Goal: Task Accomplishment & Management: Complete application form

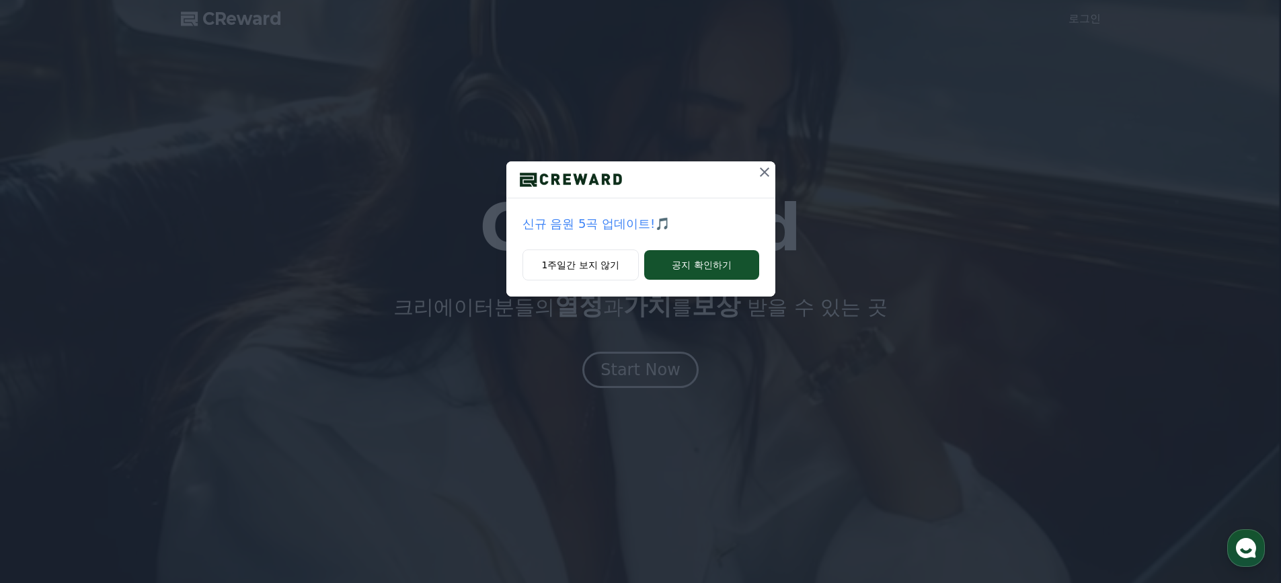
click at [765, 173] on icon at bounding box center [764, 171] width 9 height 9
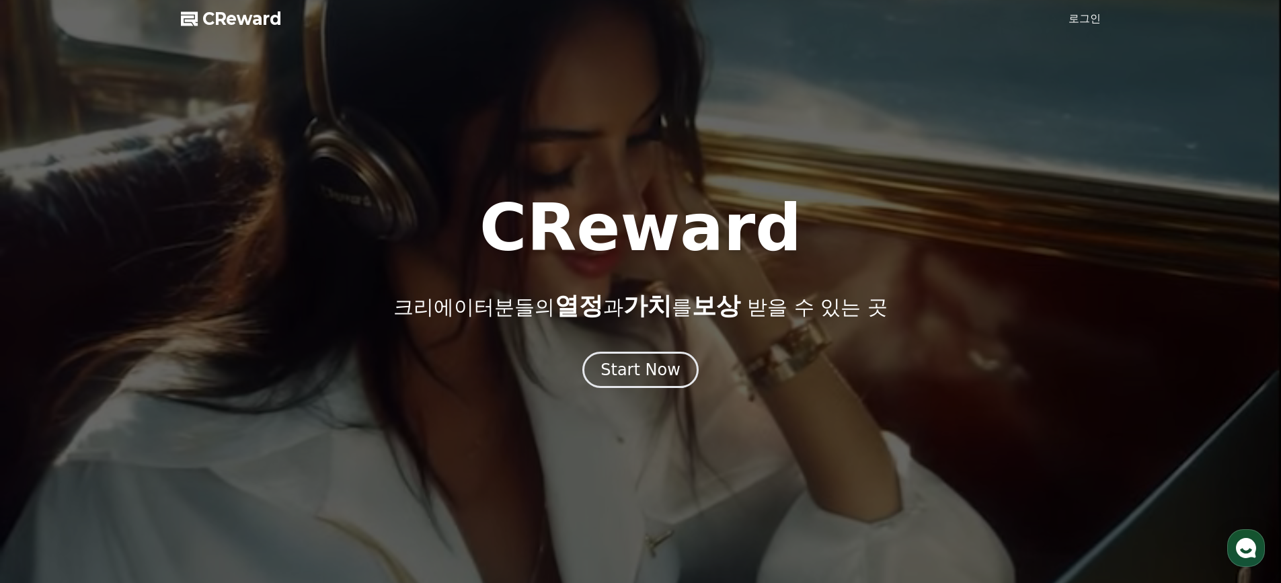
click at [1078, 19] on link "로그인" at bounding box center [1084, 19] width 32 height 16
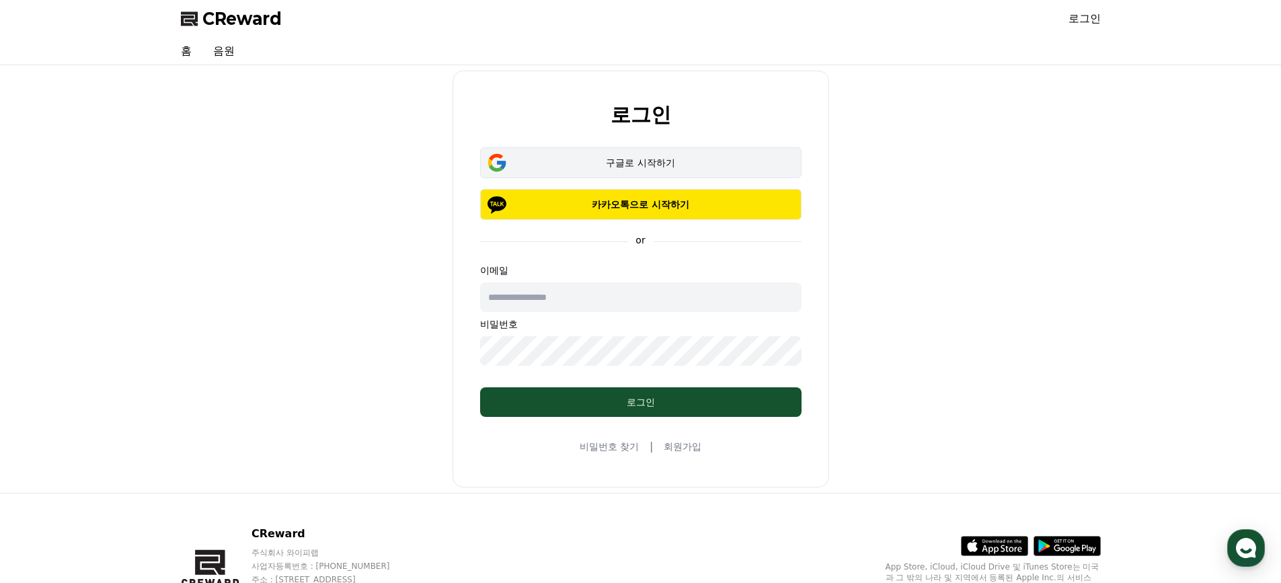
click at [672, 169] on button "구글로 시작하기" at bounding box center [640, 162] width 321 height 31
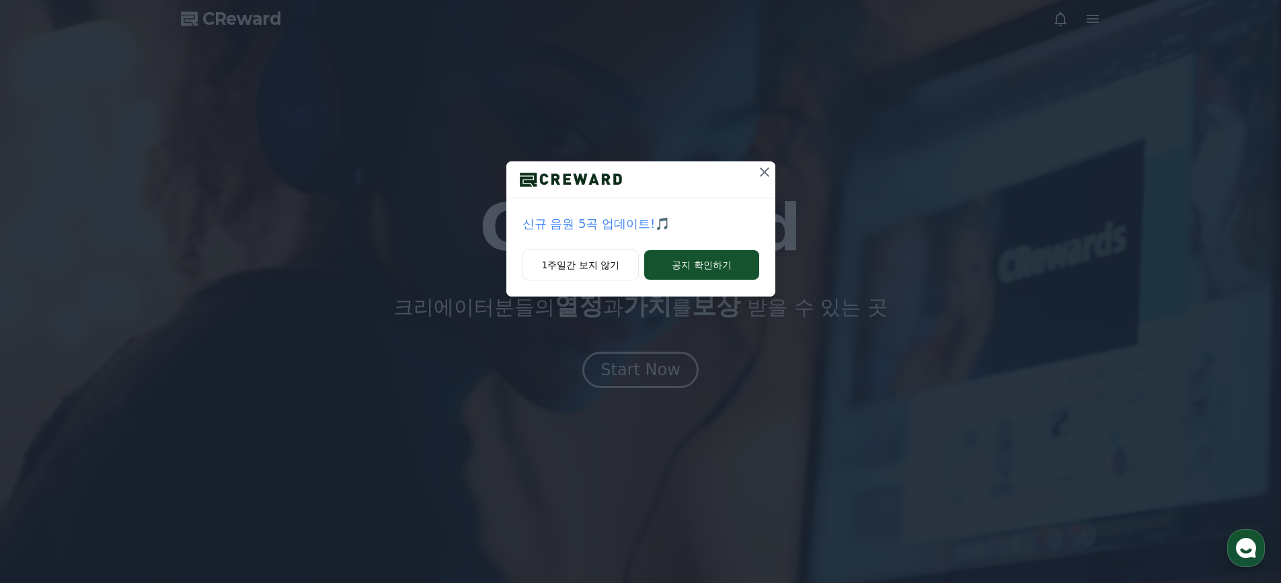
drag, startPoint x: 765, startPoint y: 172, endPoint x: 729, endPoint y: 246, distance: 82.4
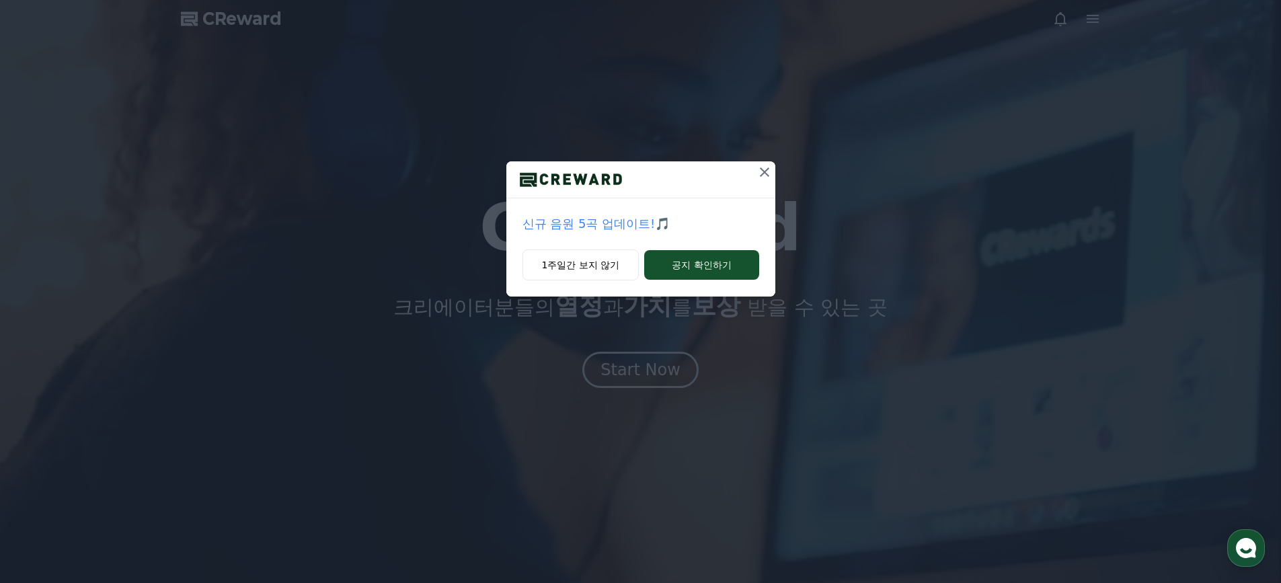
click at [763, 173] on icon at bounding box center [764, 172] width 16 height 16
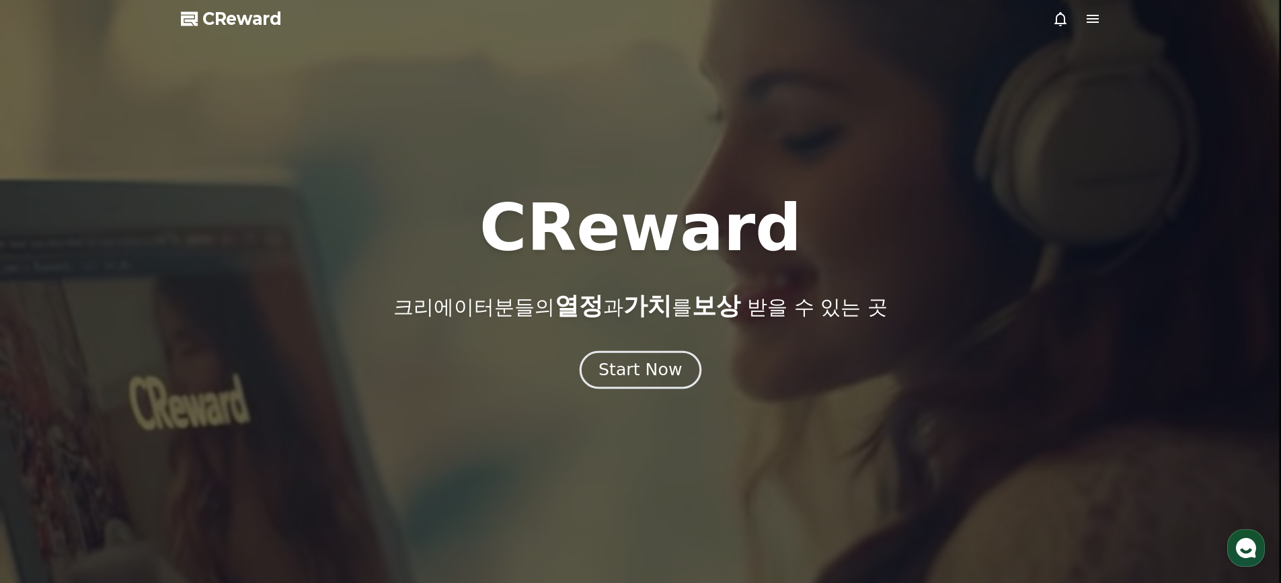
click at [660, 383] on button "Start Now" at bounding box center [641, 369] width 122 height 38
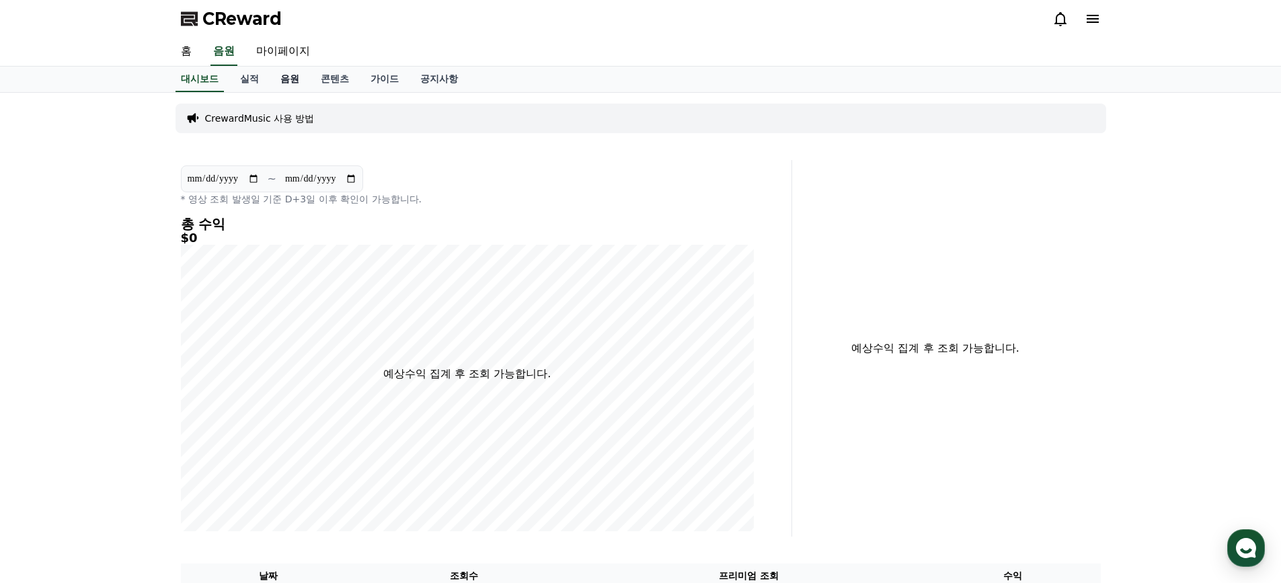
click at [291, 82] on link "음원" at bounding box center [290, 80] width 40 height 26
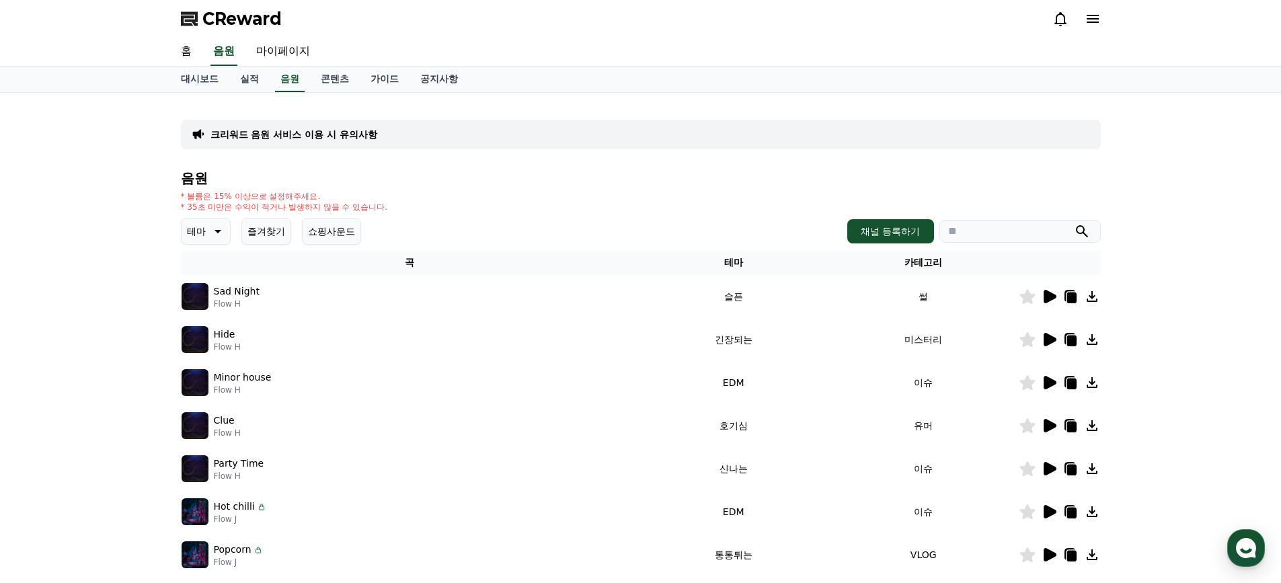
click at [1048, 295] on icon at bounding box center [1049, 296] width 13 height 13
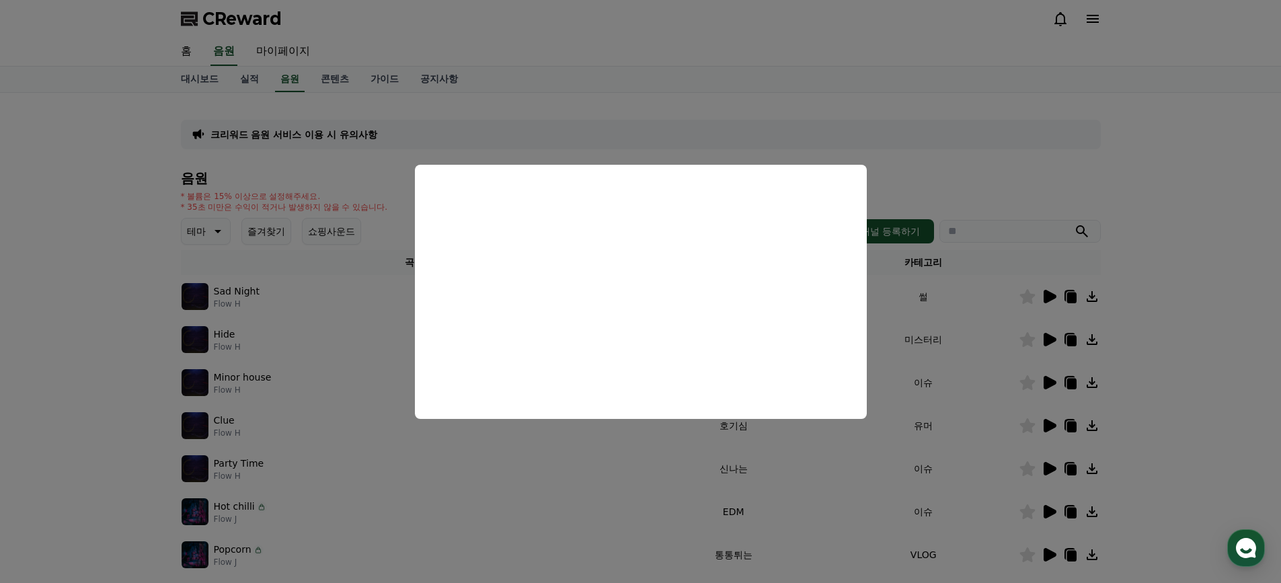
click at [313, 157] on button "close modal" at bounding box center [640, 291] width 1281 height 583
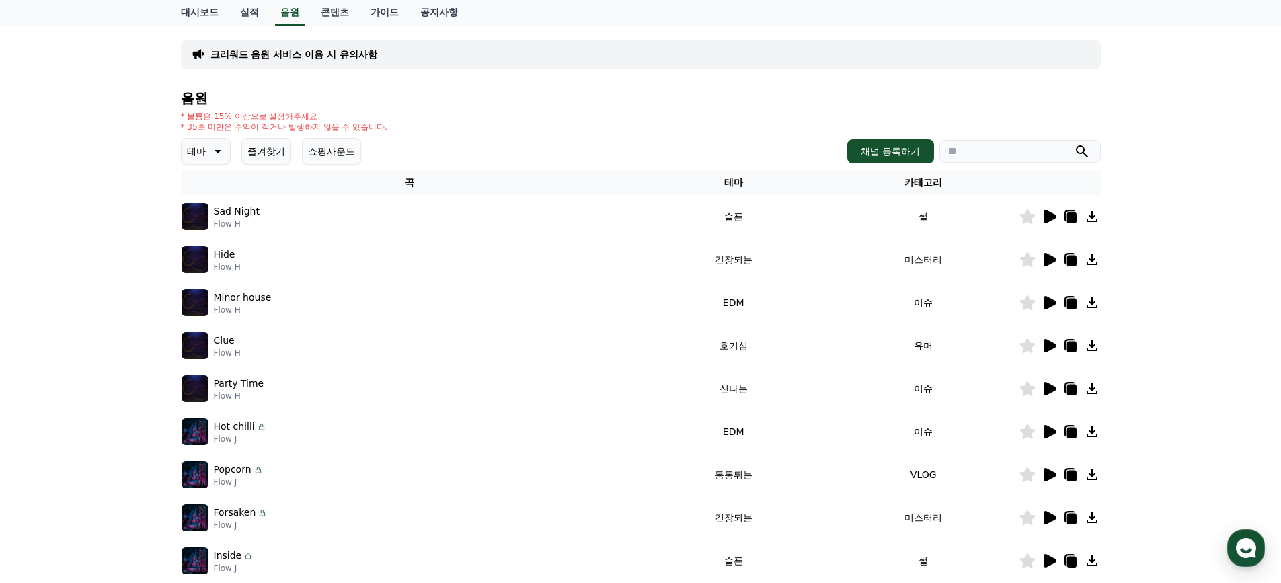
scroll to position [112, 0]
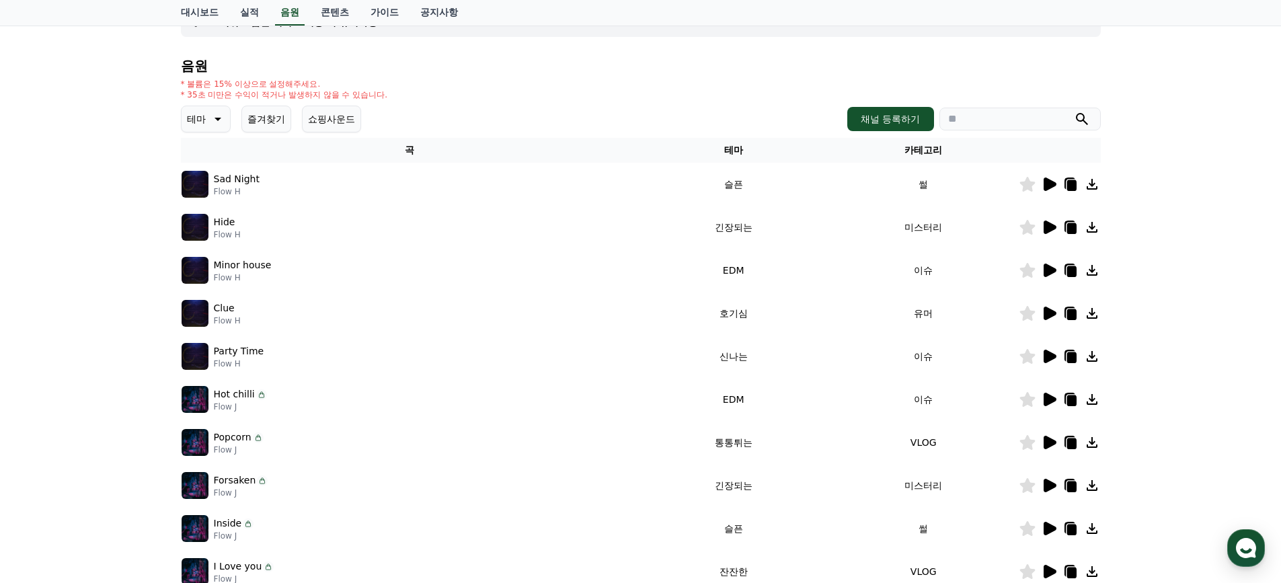
click at [1052, 401] on icon at bounding box center [1049, 399] width 13 height 13
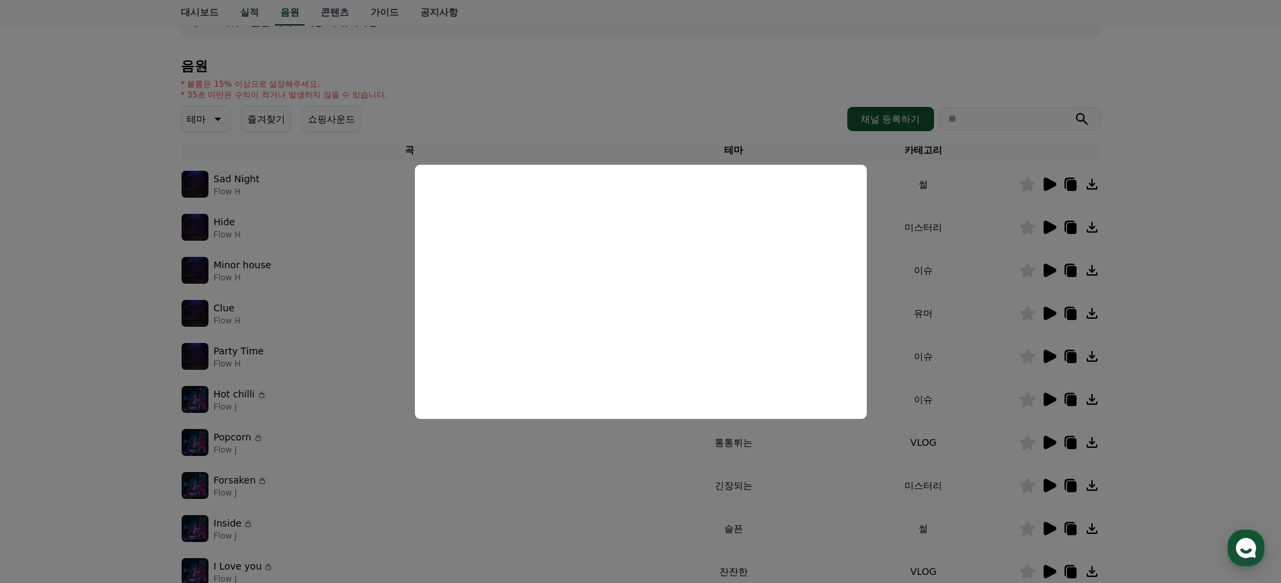
click at [1189, 372] on button "close modal" at bounding box center [640, 291] width 1281 height 583
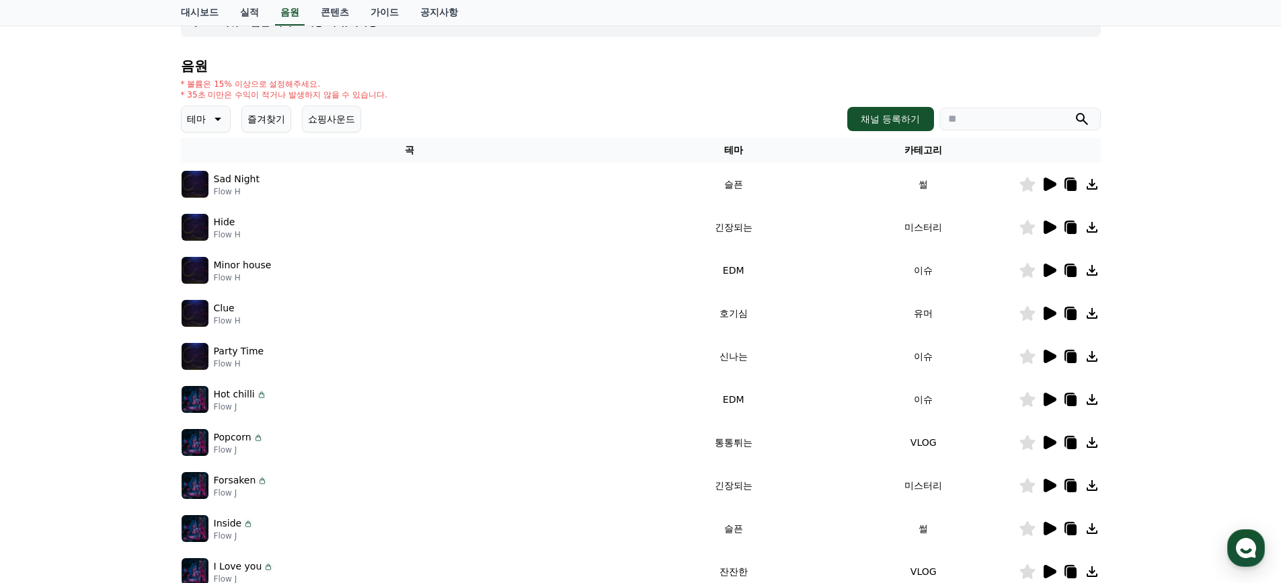
click at [1091, 400] on icon at bounding box center [1092, 399] width 11 height 11
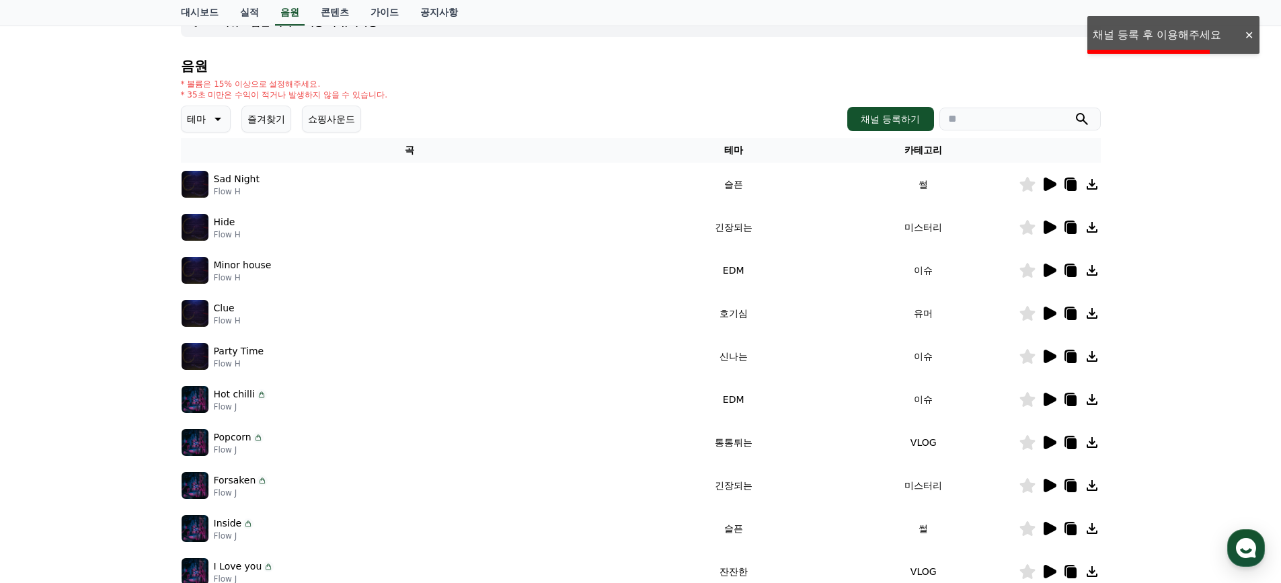
click at [1164, 35] on div "크리워드 음원 서비스 이용 시 유의사항 음원 * 볼륨은 15% 이상으로 설정해주세요. * 35초 미만은 수익이 적거나 발생하지 않을 수 있습니…" at bounding box center [640, 306] width 1281 height 650
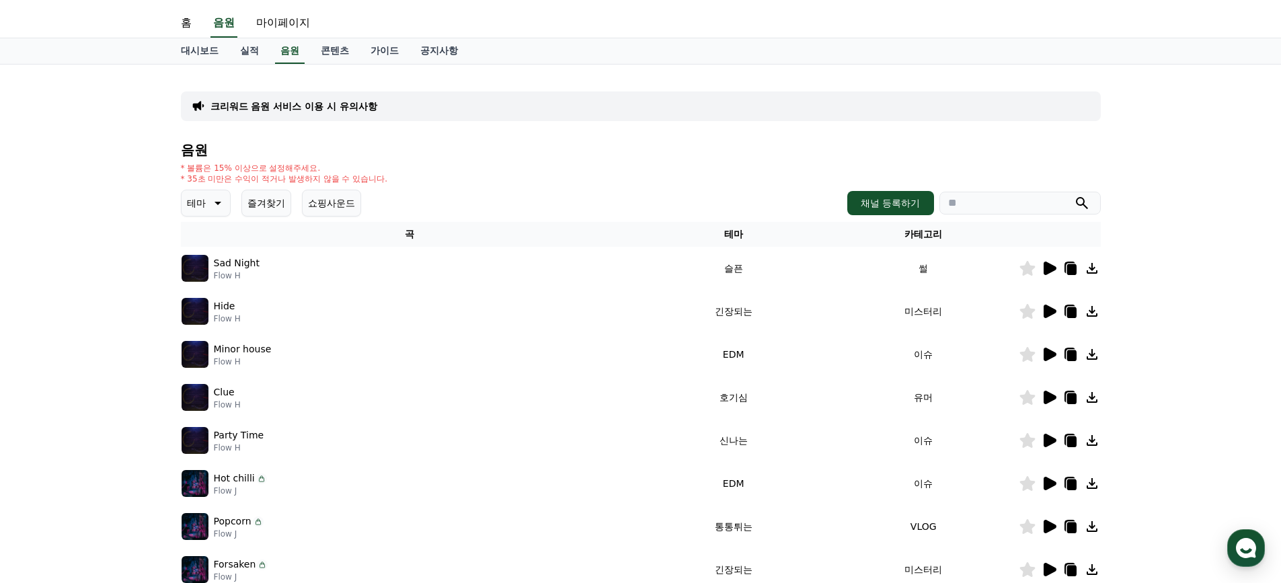
scroll to position [0, 0]
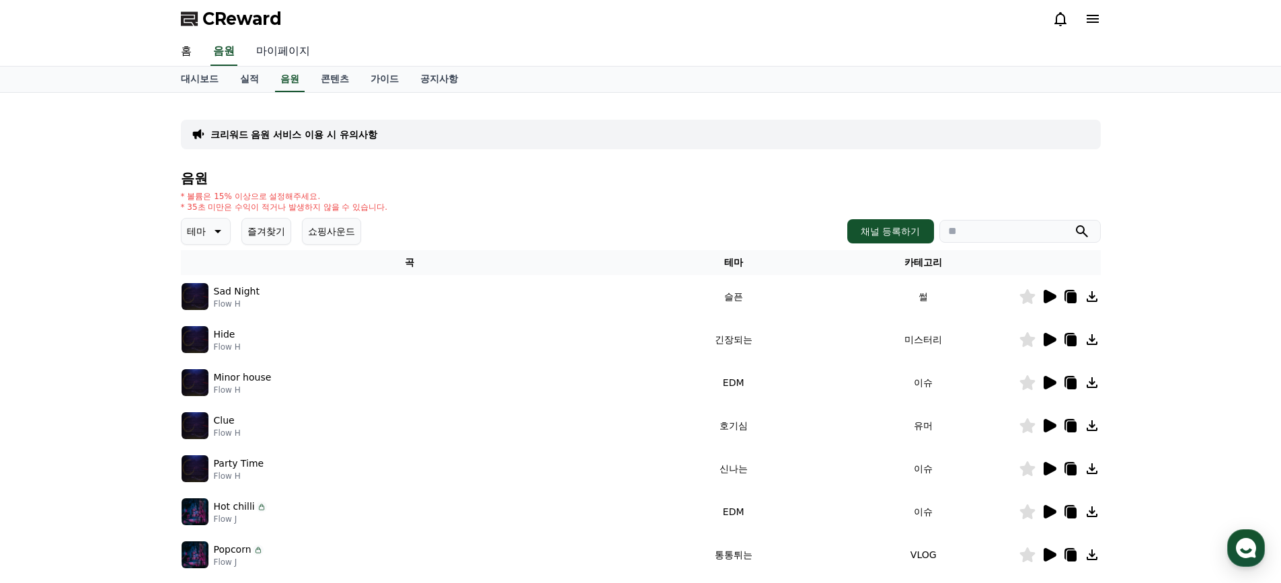
click at [283, 48] on link "마이페이지" at bounding box center [282, 52] width 75 height 28
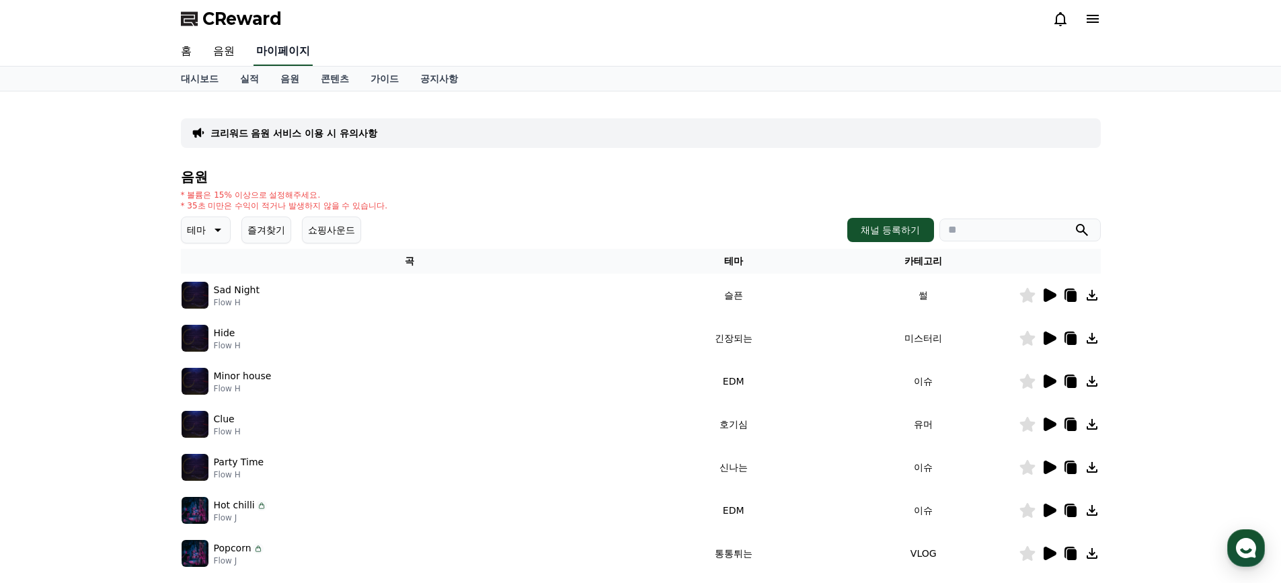
select select "**********"
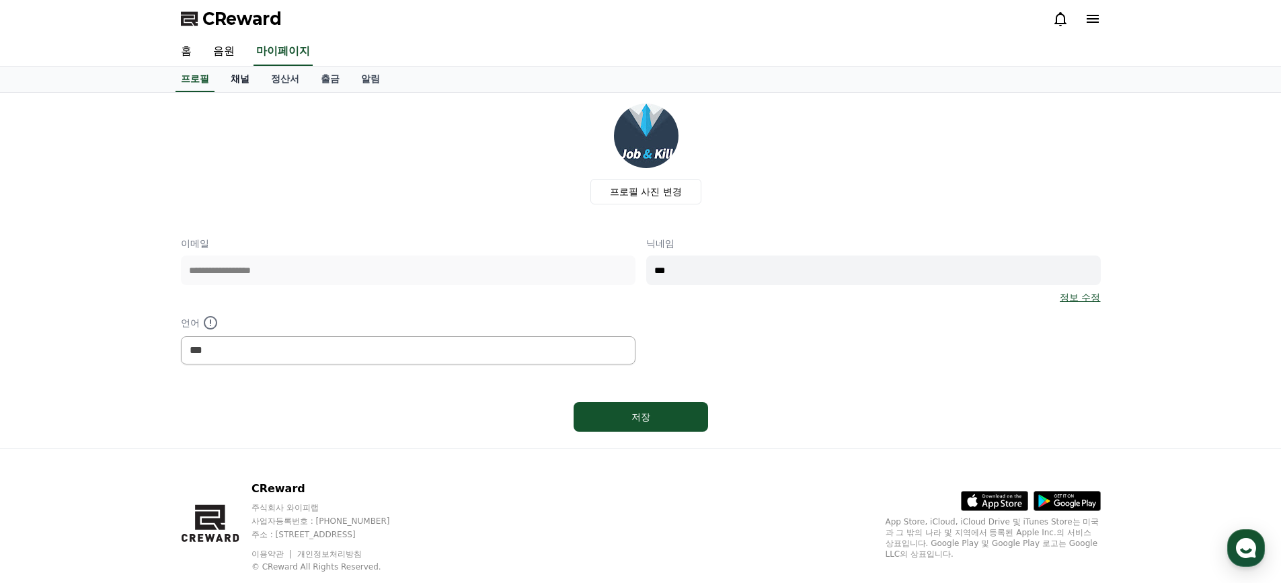
click at [240, 81] on link "채널" at bounding box center [240, 80] width 40 height 26
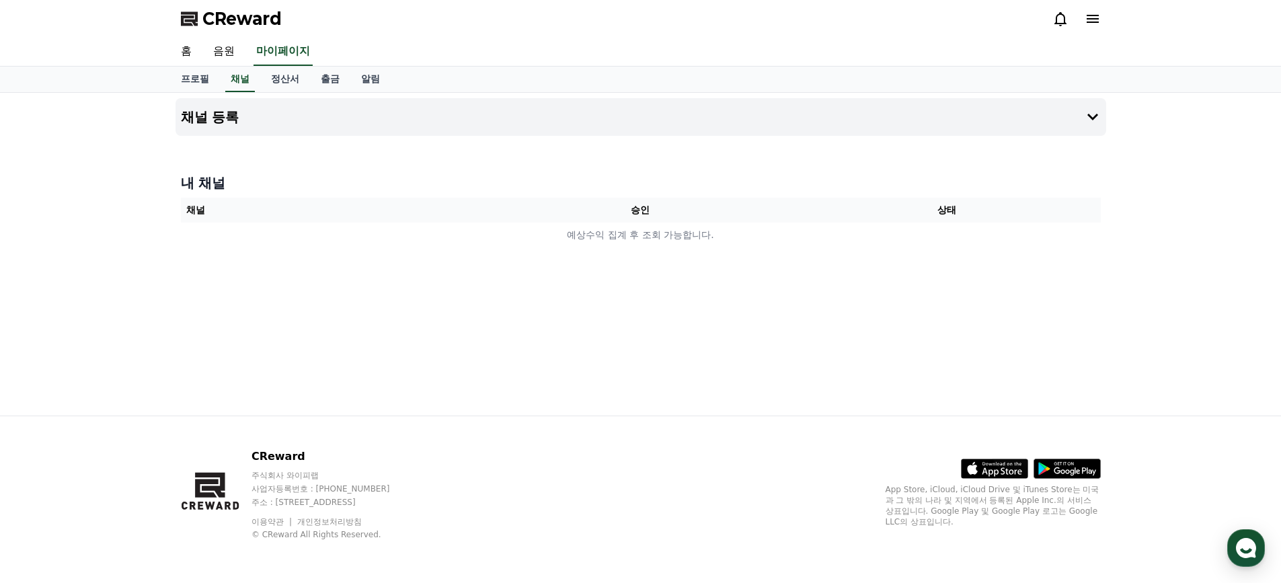
click at [656, 214] on th "승인" at bounding box center [640, 210] width 307 height 25
click at [604, 207] on th "승인" at bounding box center [640, 210] width 307 height 25
click at [630, 105] on button "채널 등록" at bounding box center [640, 117] width 931 height 38
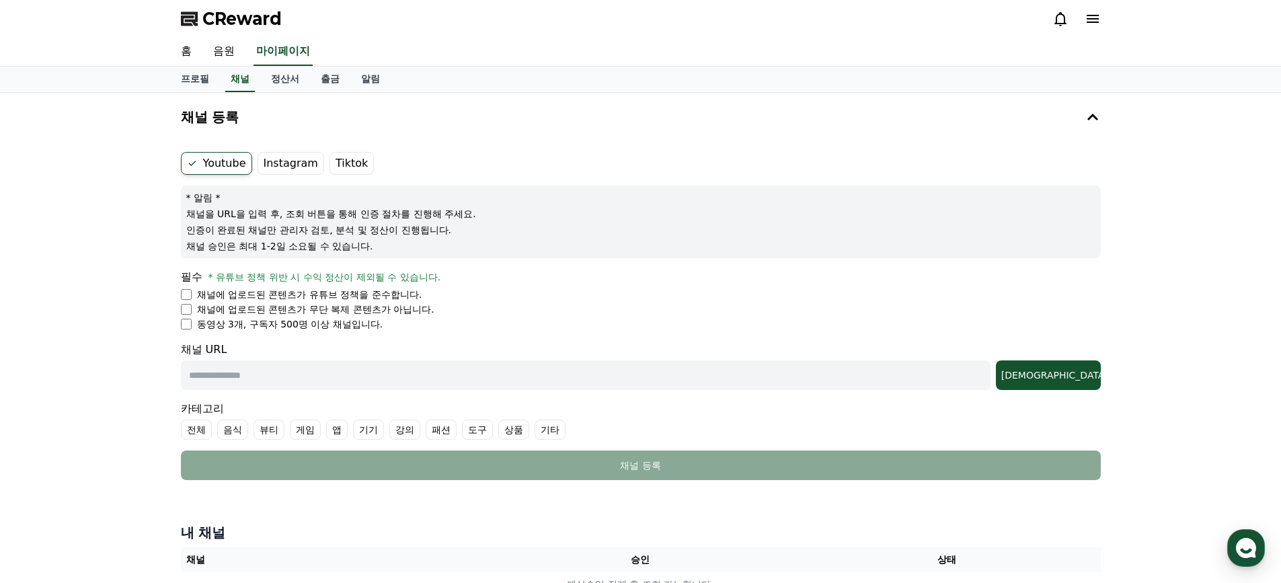
click at [179, 301] on div "Youtube Instagram Tiktok * 알림 * 채널을 URL을 입력 후, 조회 버튼을 통해 인증 절차를 진행해 주세요. 인증이 완료…" at bounding box center [640, 316] width 931 height 339
click at [189, 315] on li "채널에 업로드된 콘텐츠가 무단 복제 콘텐츠가 아닙니다." at bounding box center [641, 309] width 920 height 13
click at [190, 315] on li "채널에 업로드된 콘텐츠가 무단 복제 콘텐츠가 아닙니다." at bounding box center [641, 309] width 920 height 13
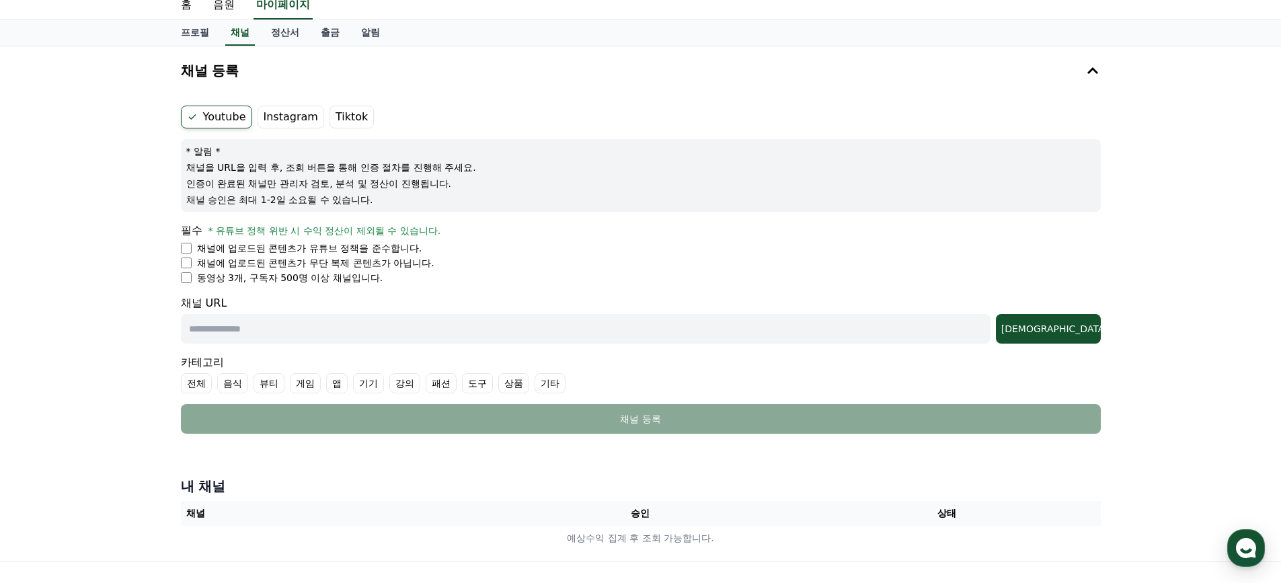
scroll to position [112, 0]
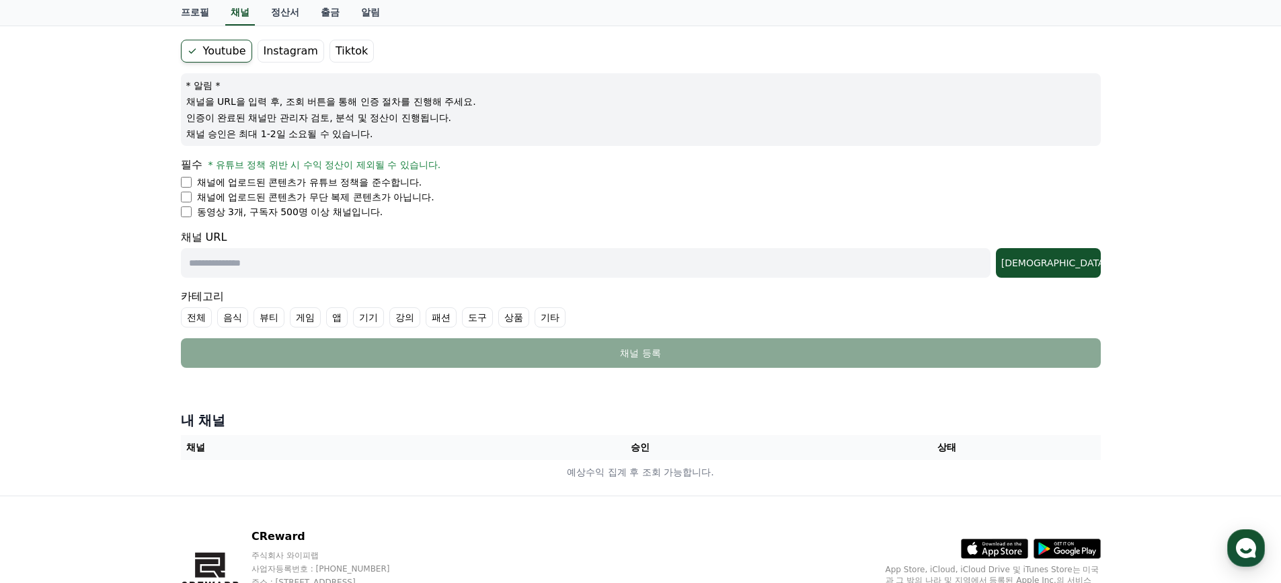
click at [327, 258] on input "text" at bounding box center [586, 263] width 810 height 30
click at [354, 254] on input "text" at bounding box center [586, 263] width 810 height 30
paste input "**********"
click at [1080, 269] on div "조회" at bounding box center [1048, 262] width 94 height 13
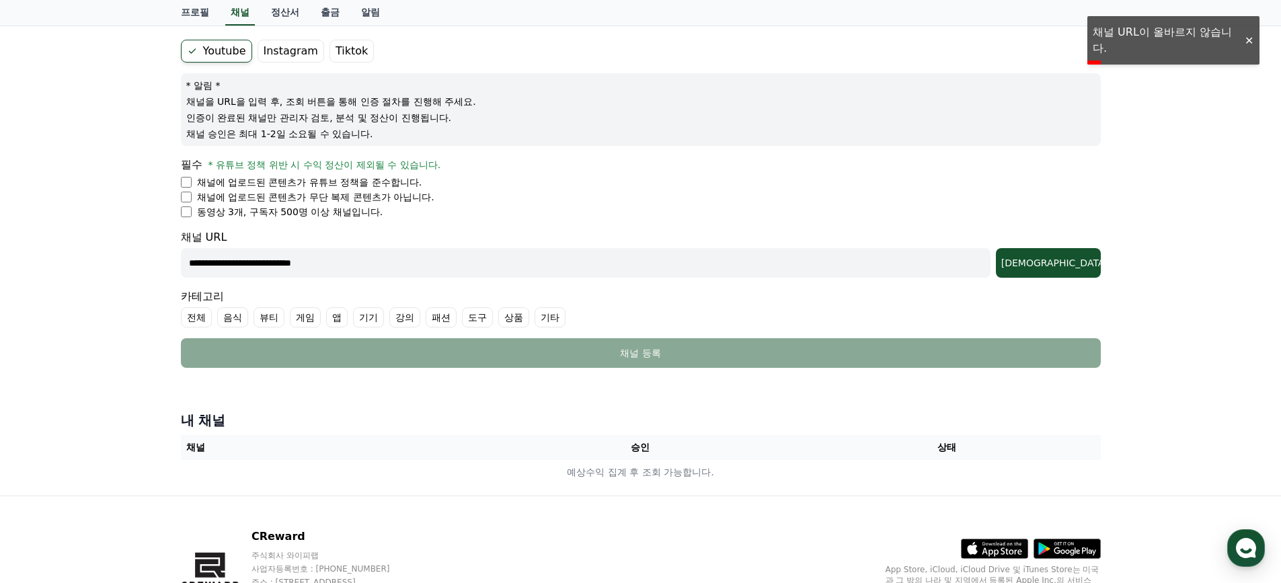
click at [358, 264] on input "**********" at bounding box center [586, 263] width 810 height 30
paste input "text"
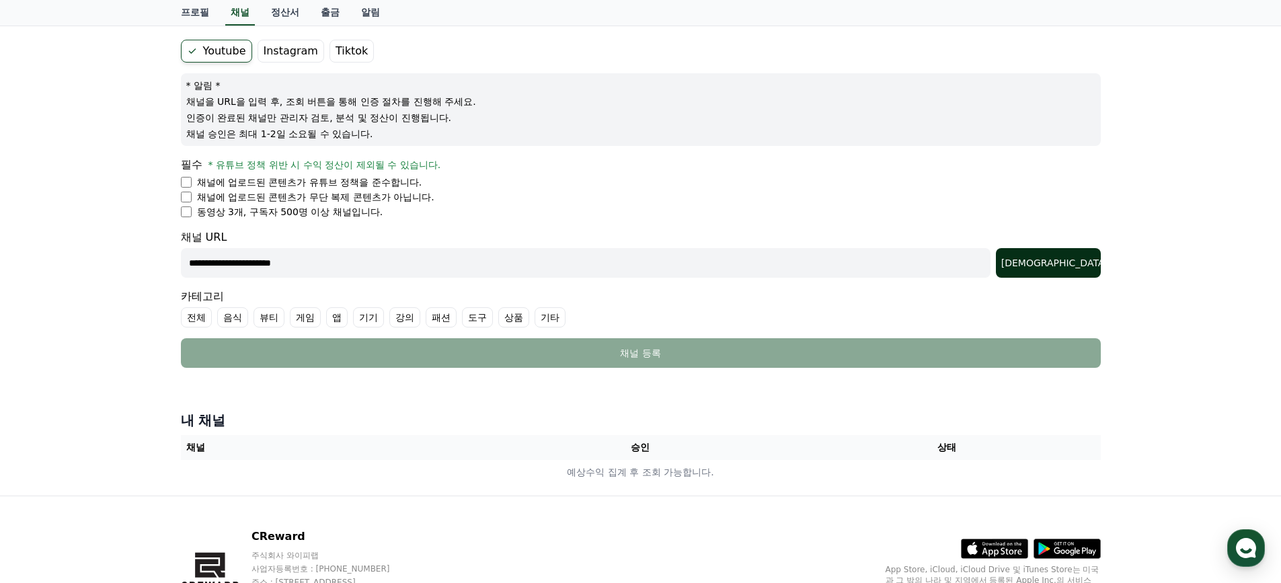
click at [1066, 272] on button "조회" at bounding box center [1048, 263] width 105 height 30
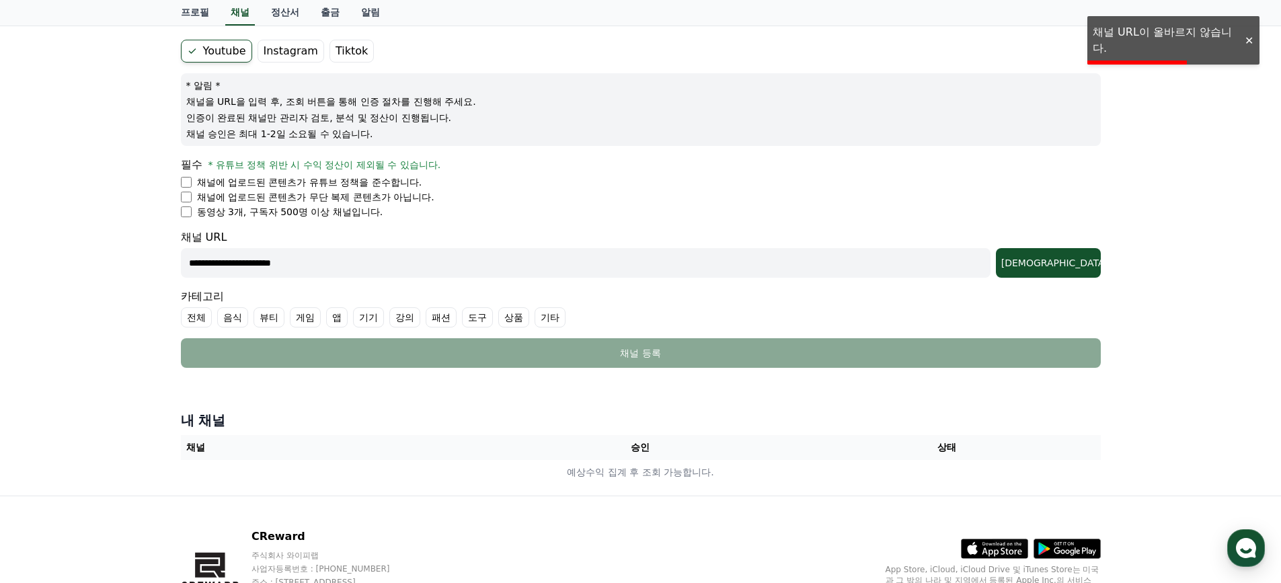
click at [322, 262] on input "**********" at bounding box center [586, 263] width 810 height 30
paste input "**********"
type input "**********"
click at [1069, 262] on div "조회" at bounding box center [1048, 262] width 94 height 13
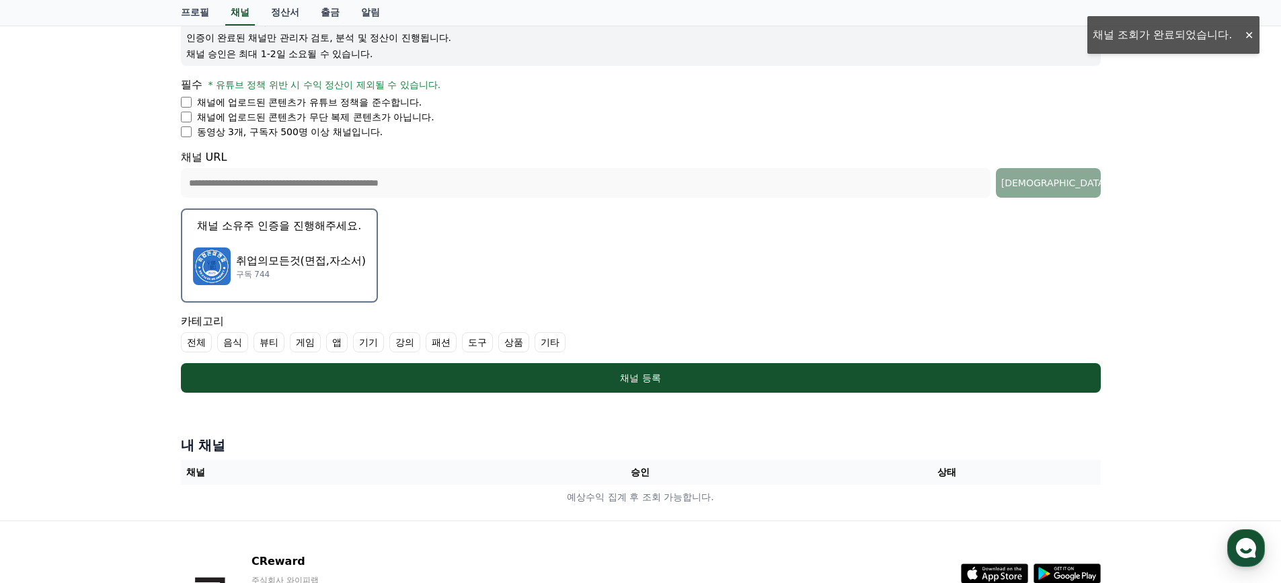
scroll to position [224, 0]
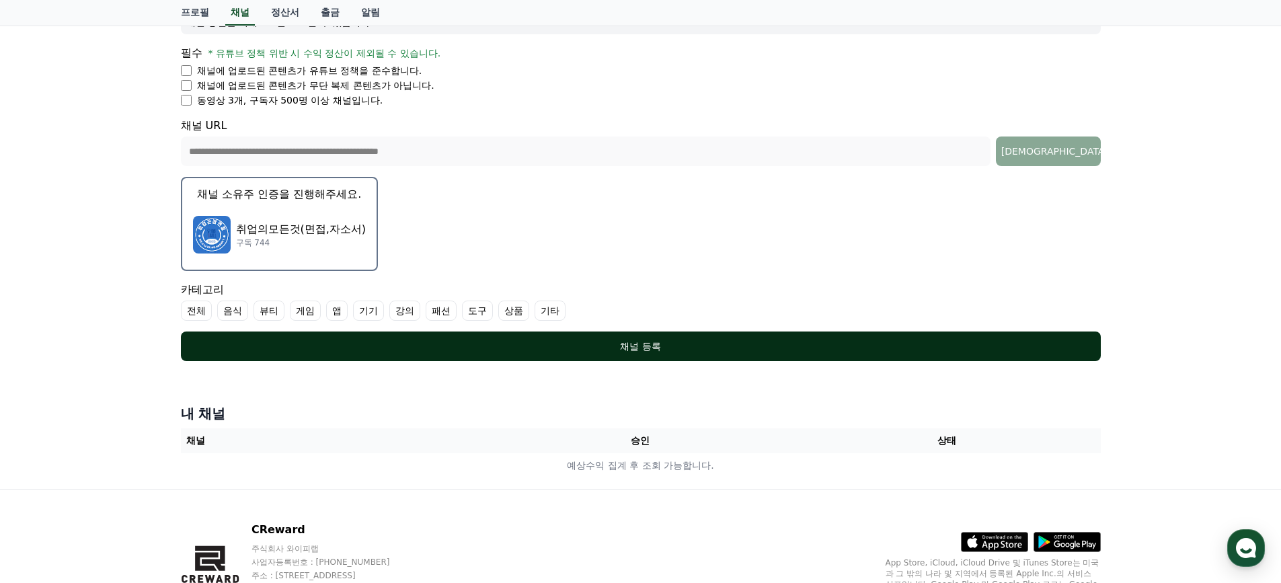
click at [667, 344] on div "채널 등록" at bounding box center [641, 346] width 866 height 13
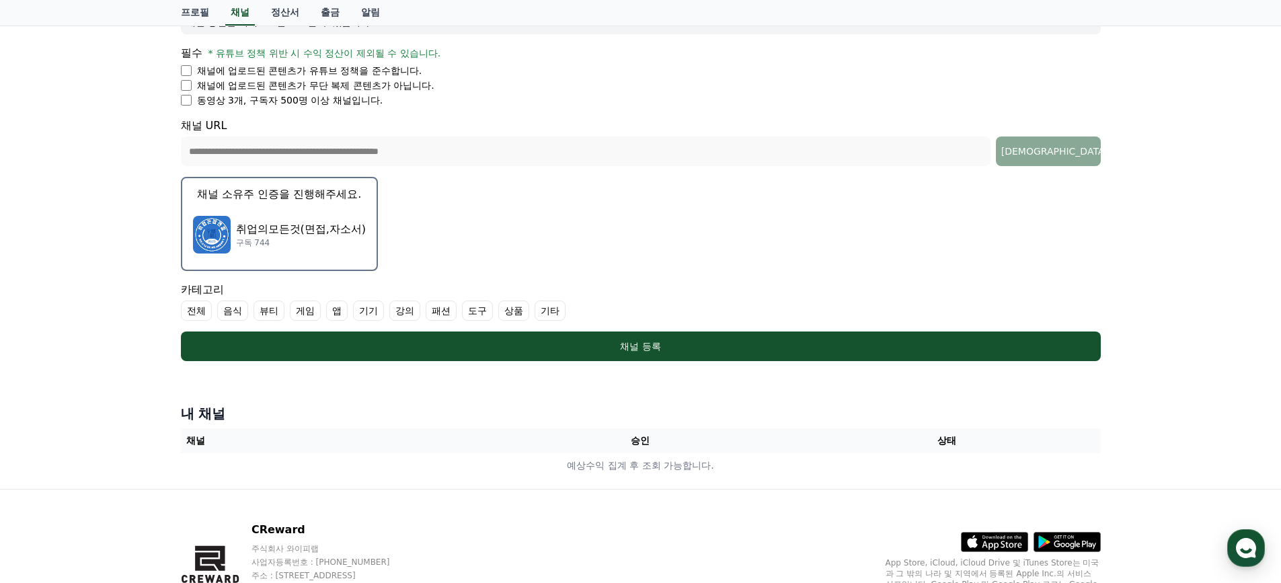
click at [541, 310] on label "기타" at bounding box center [550, 311] width 31 height 20
click at [541, 310] on icon at bounding box center [546, 310] width 11 height 11
click at [196, 313] on label "전체" at bounding box center [196, 311] width 31 height 20
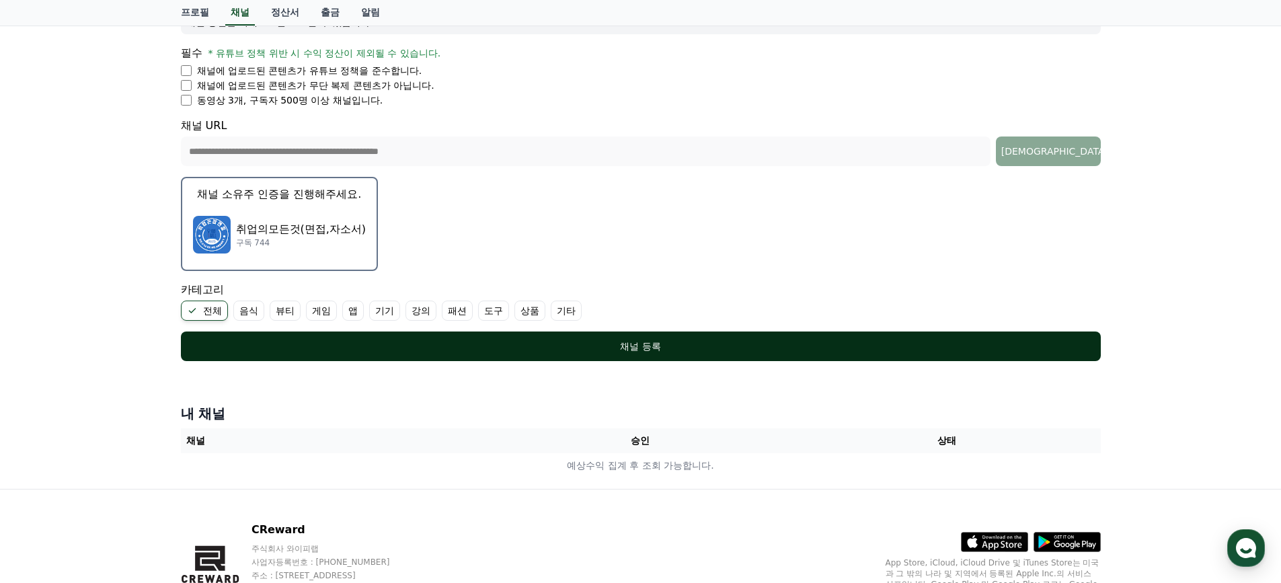
click at [599, 344] on div "채널 등록" at bounding box center [641, 346] width 866 height 13
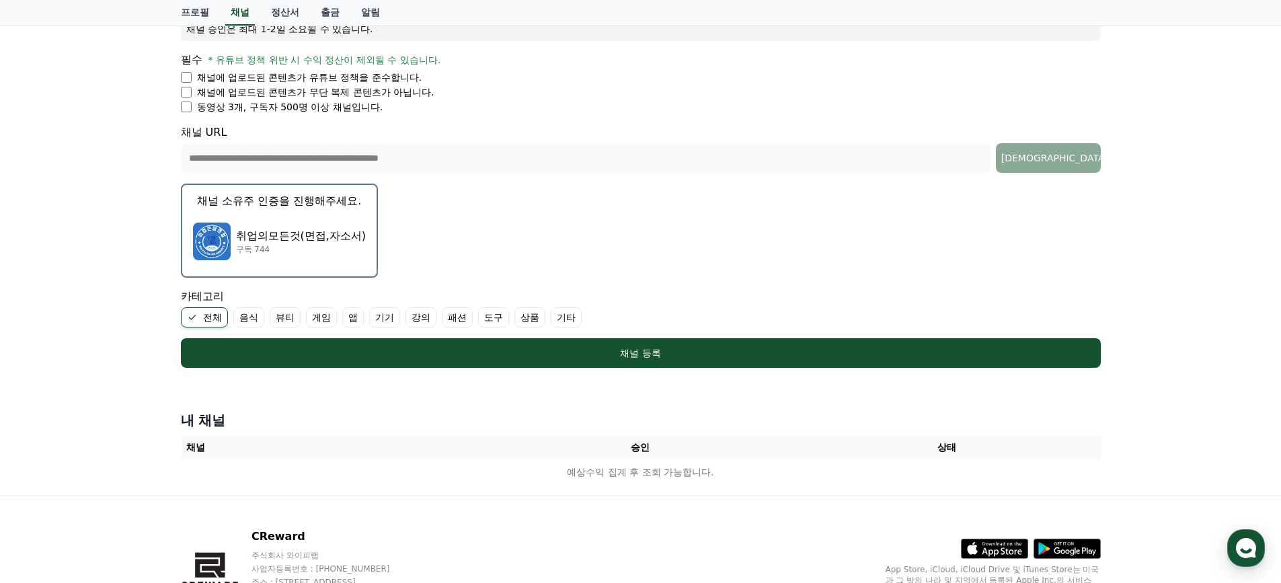
scroll to position [185, 0]
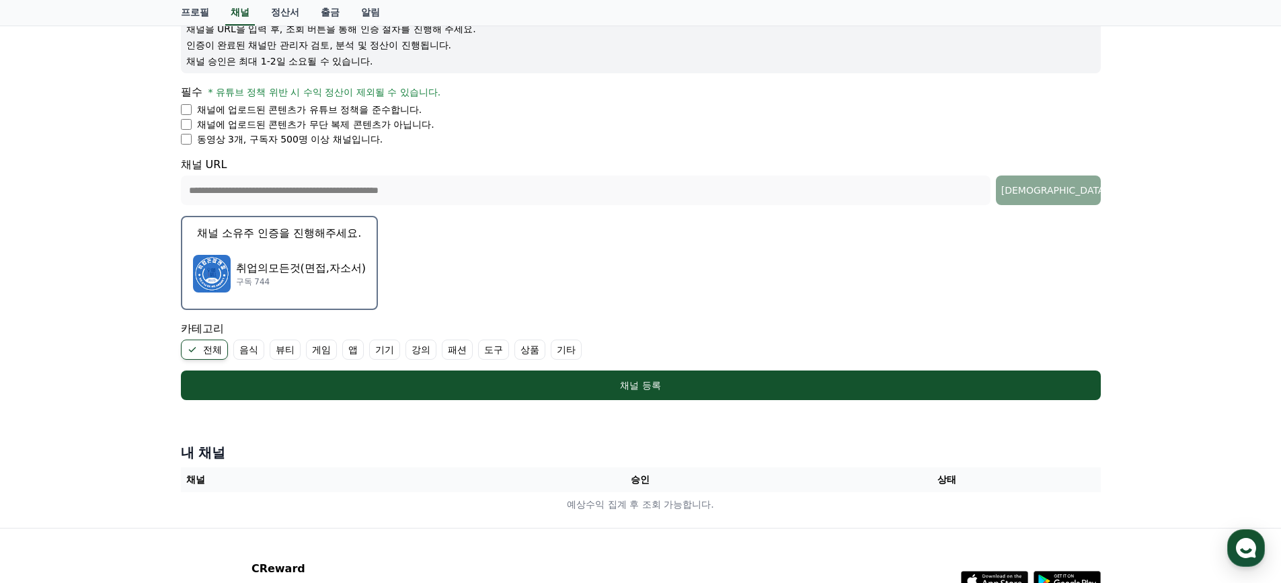
click at [310, 268] on p "취업의모든것(면접,자소서)" at bounding box center [301, 268] width 130 height 16
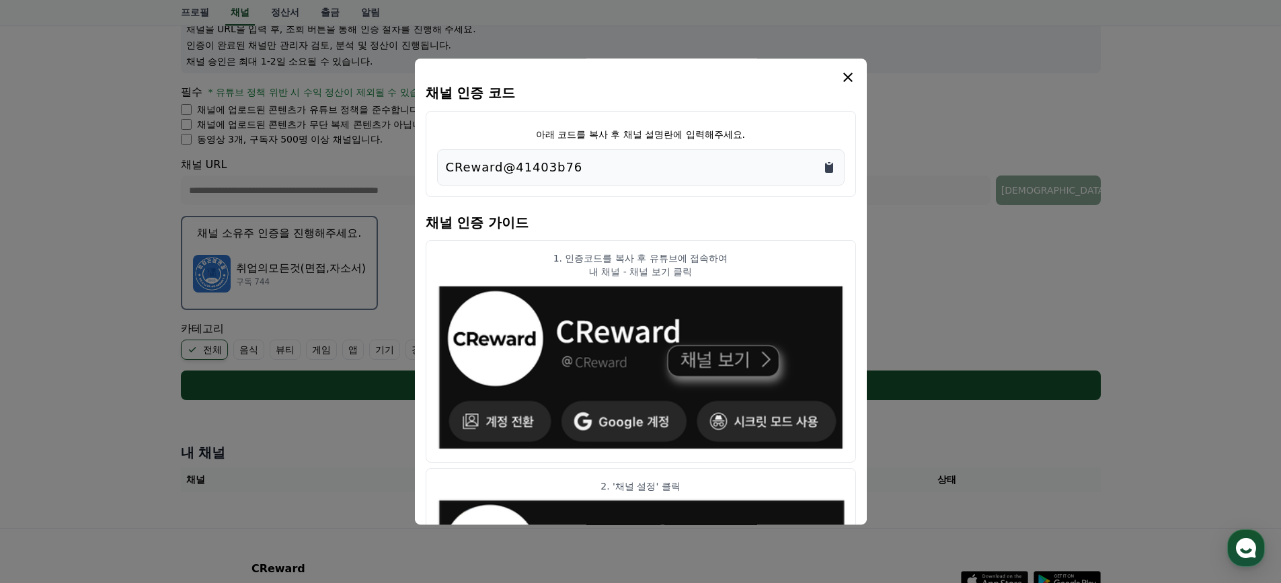
click at [826, 167] on icon "Copy to clipboard" at bounding box center [829, 168] width 8 height 10
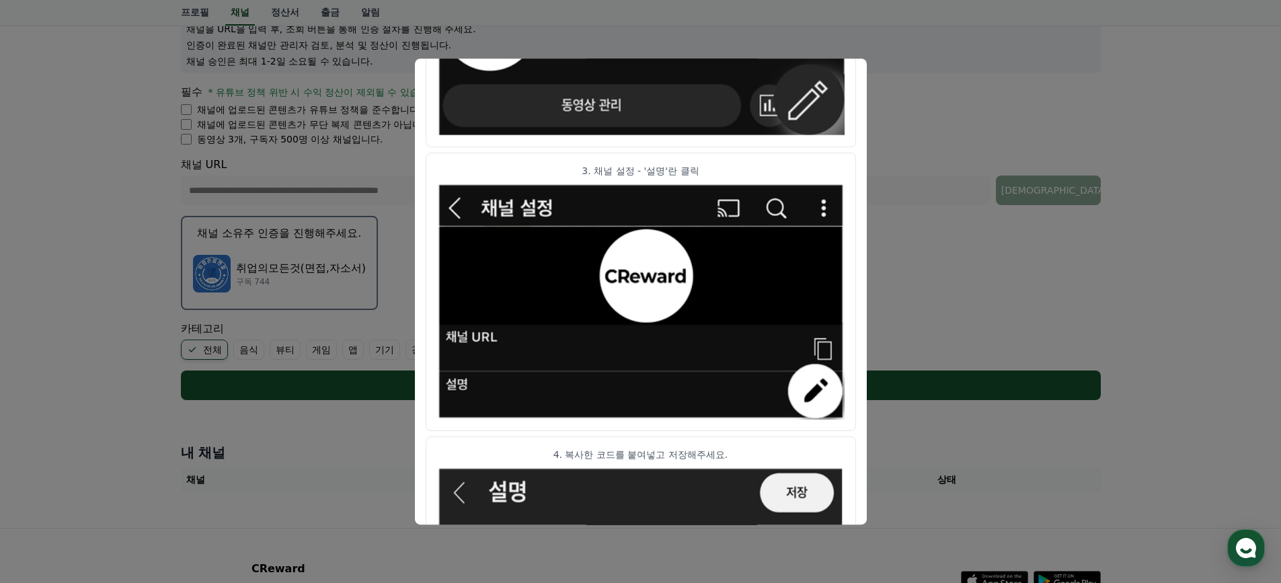
scroll to position [358, 0]
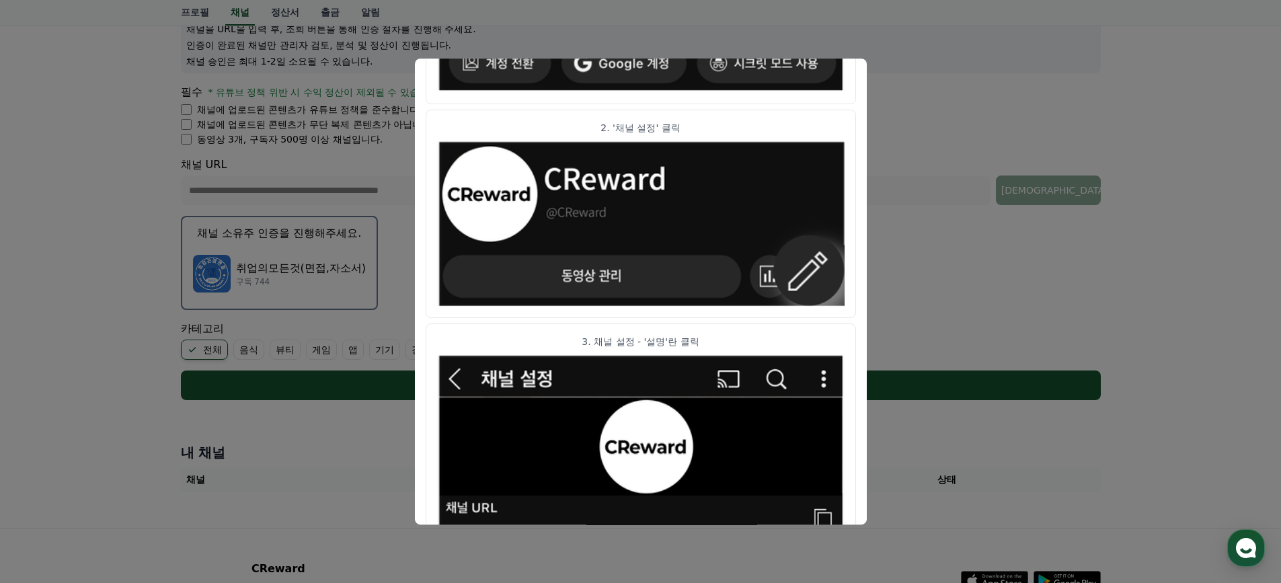
drag, startPoint x: 1183, startPoint y: 313, endPoint x: 1035, endPoint y: 313, distance: 147.9
click at [1181, 313] on button "close modal" at bounding box center [640, 291] width 1281 height 583
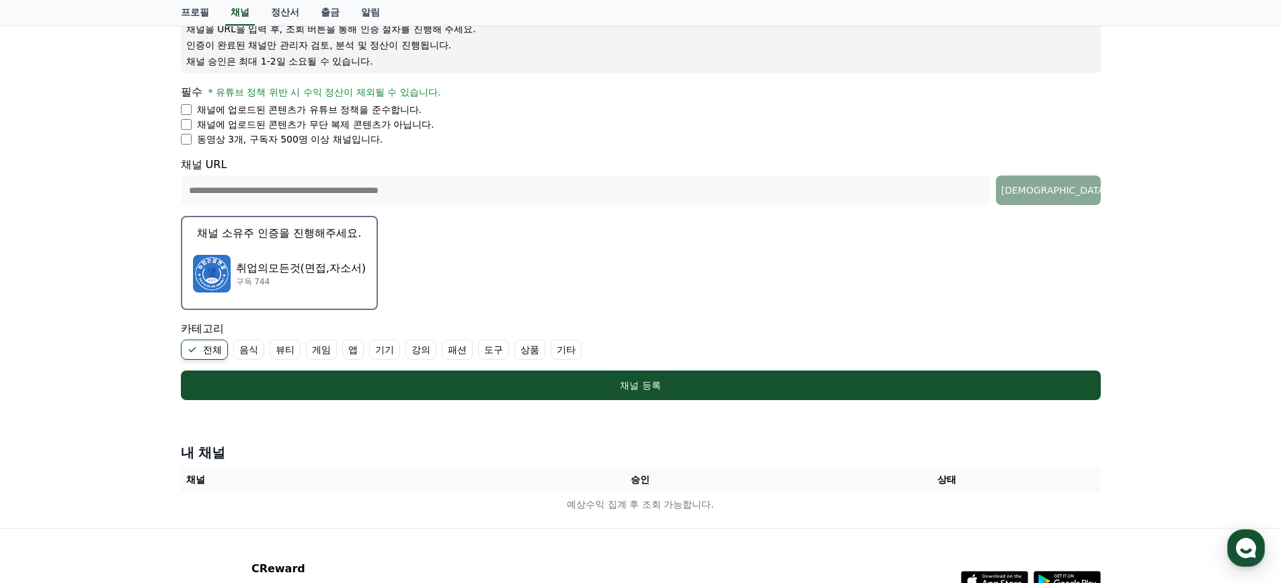
click at [355, 258] on div "취업의모든것(면접,자소서) 구독 744" at bounding box center [279, 274] width 173 height 54
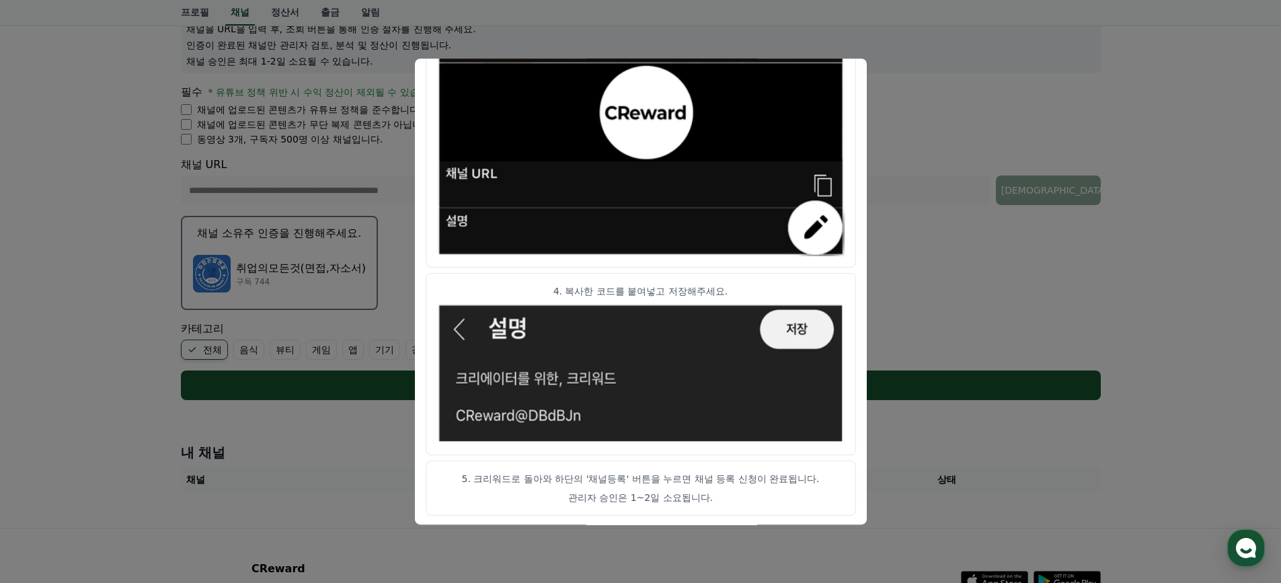
scroll to position [694, 0]
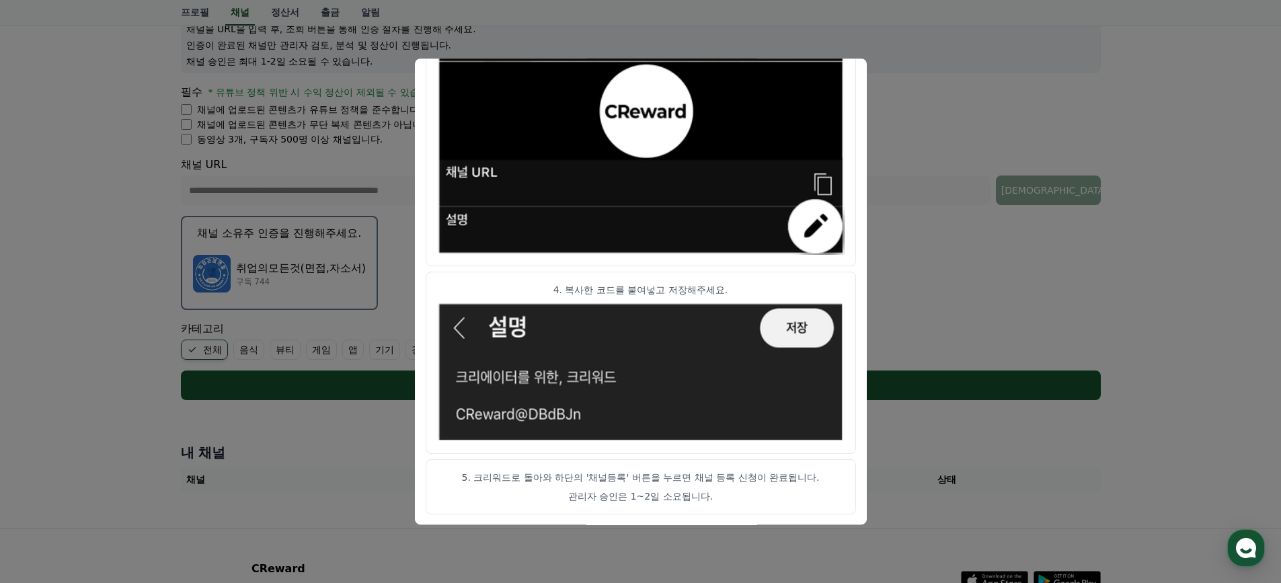
click at [1177, 108] on button "close modal" at bounding box center [640, 291] width 1281 height 583
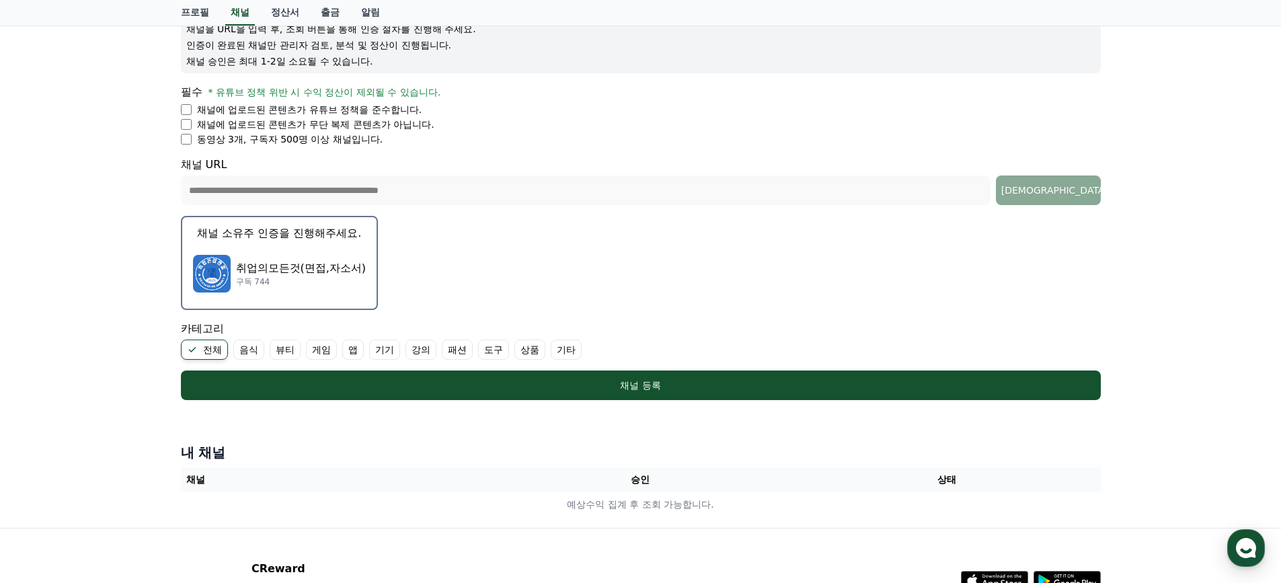
click at [297, 272] on p "취업의모든것(면접,자소서)" at bounding box center [301, 268] width 130 height 16
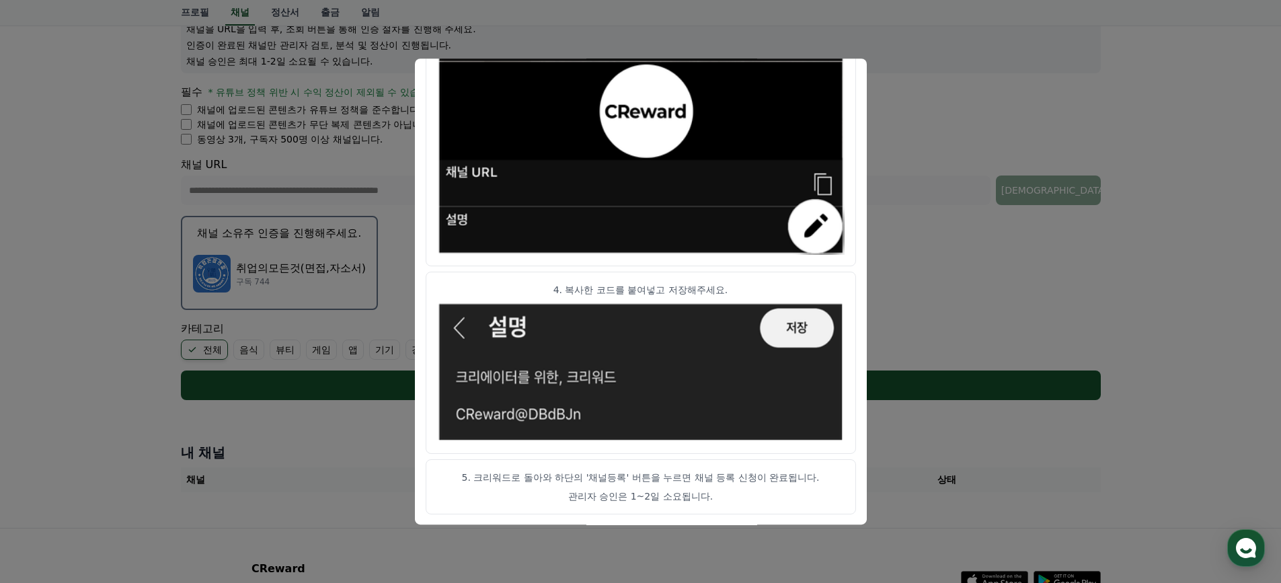
click at [974, 289] on button "close modal" at bounding box center [640, 291] width 1281 height 583
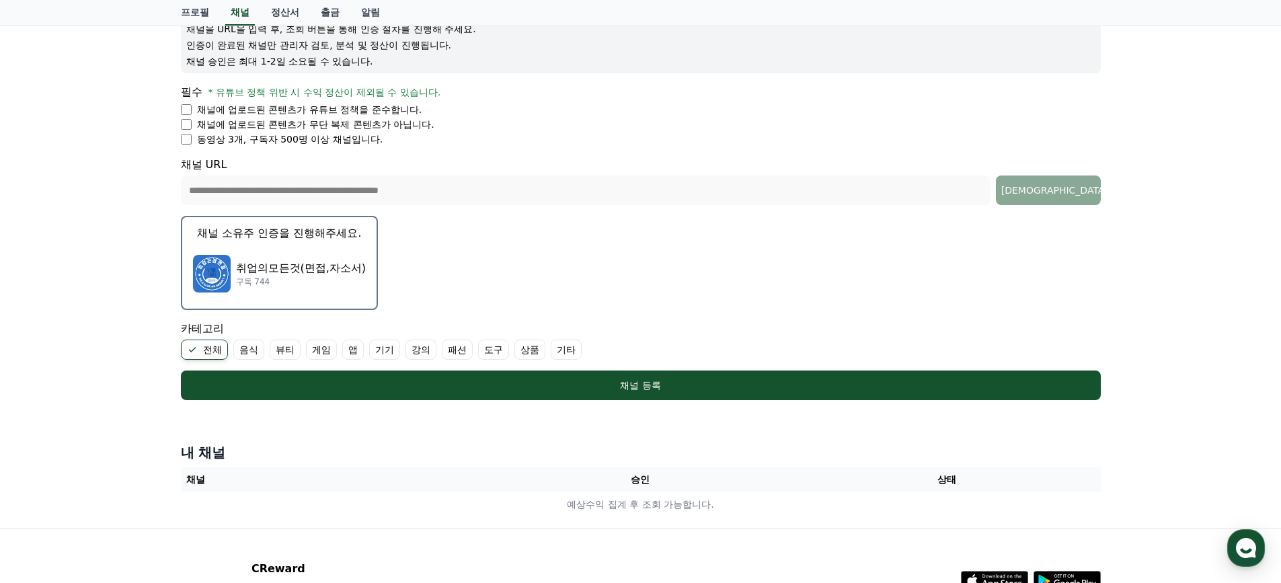
click at [280, 258] on div "취업의모든것(면접,자소서) 구독 744" at bounding box center [279, 274] width 173 height 54
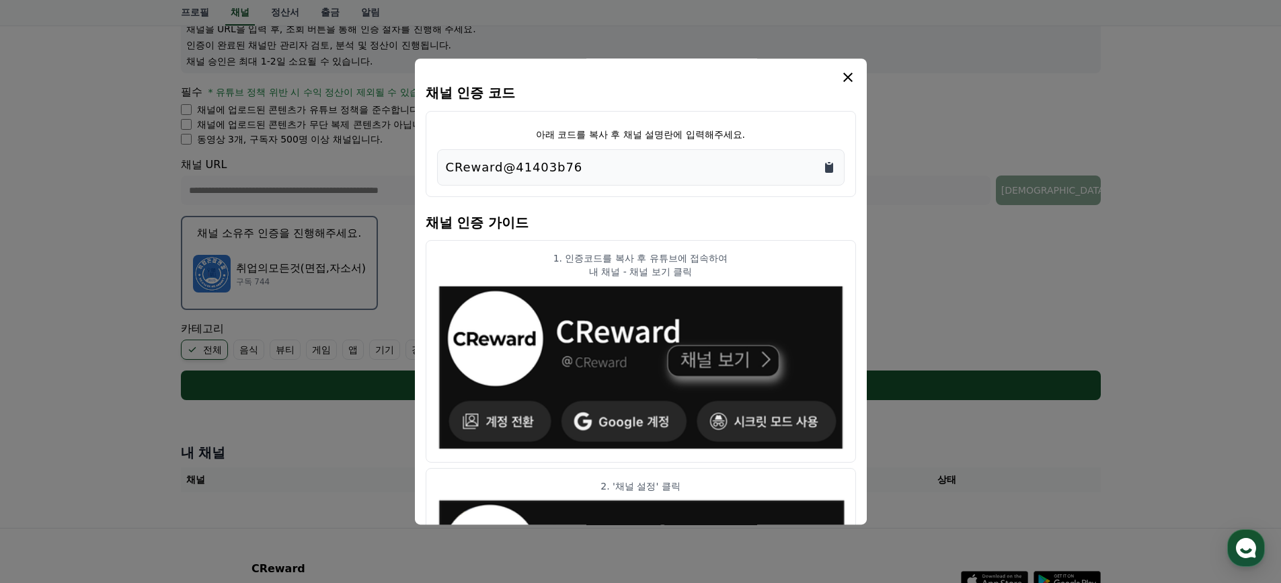
click at [826, 163] on icon "Copy to clipboard" at bounding box center [828, 167] width 13 height 13
click at [842, 79] on icon "modal" at bounding box center [848, 77] width 16 height 16
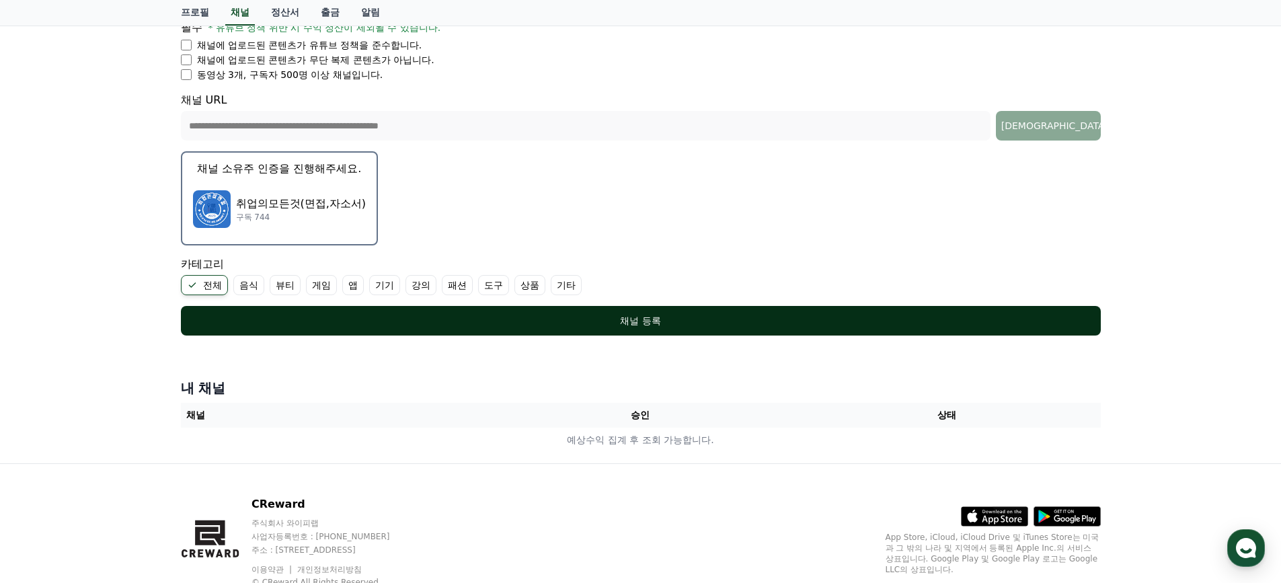
scroll to position [297, 0]
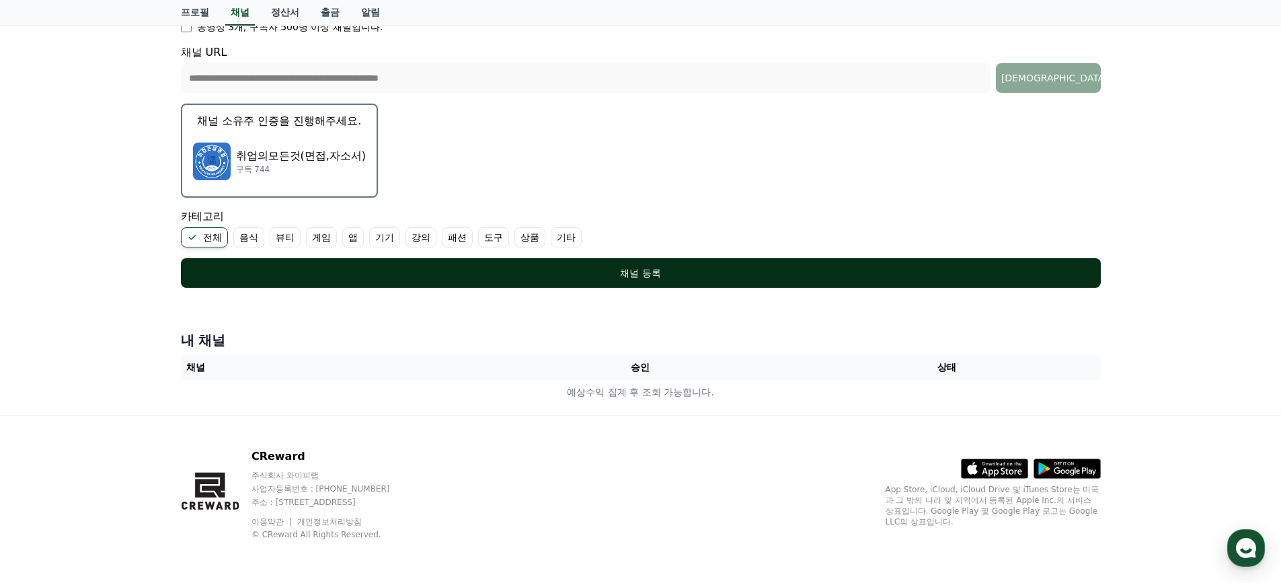
click at [619, 279] on div "채널 등록" at bounding box center [641, 272] width 866 height 13
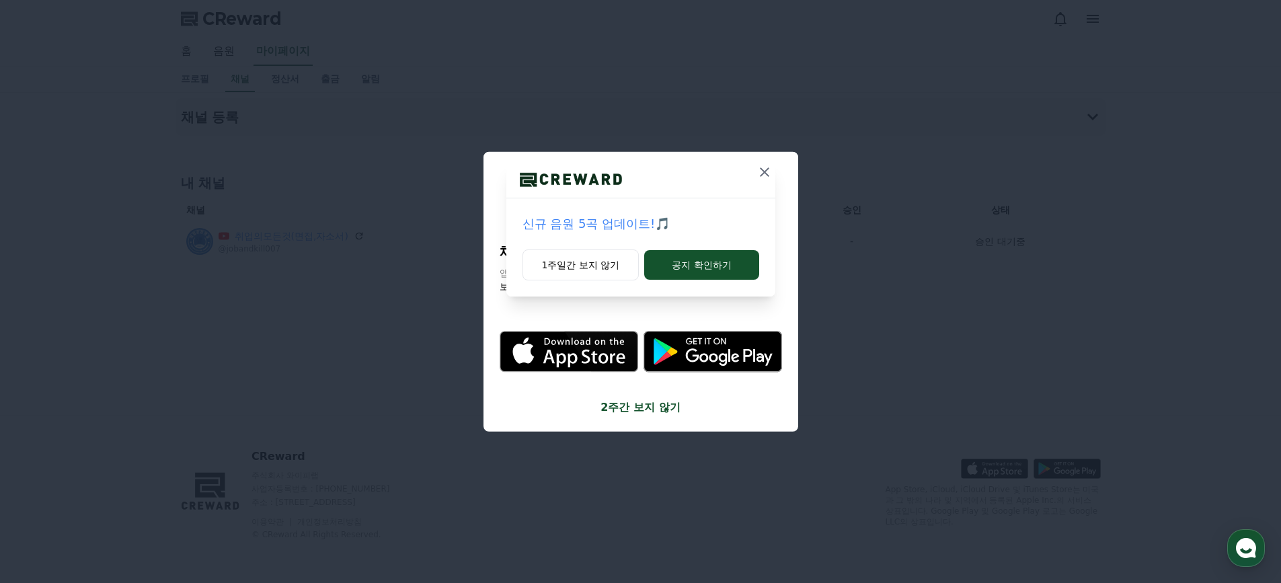
click at [618, 219] on p "신규 음원 5곡 업데이트!🎵" at bounding box center [640, 223] width 237 height 19
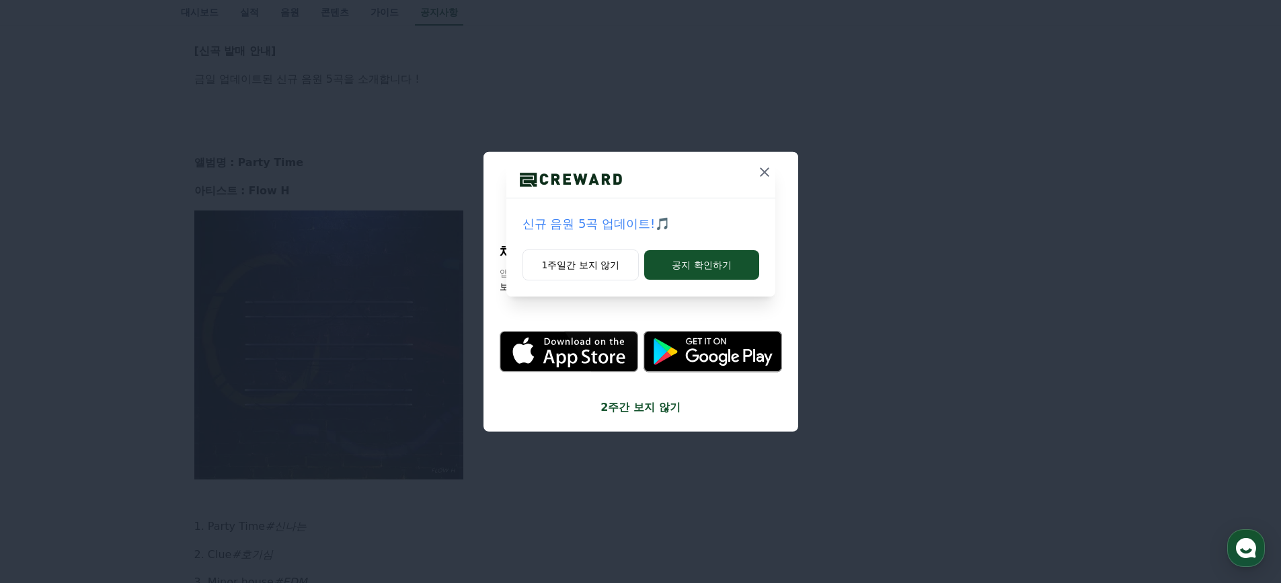
scroll to position [224, 0]
click at [721, 272] on button "공지 확인하기" at bounding box center [701, 265] width 114 height 30
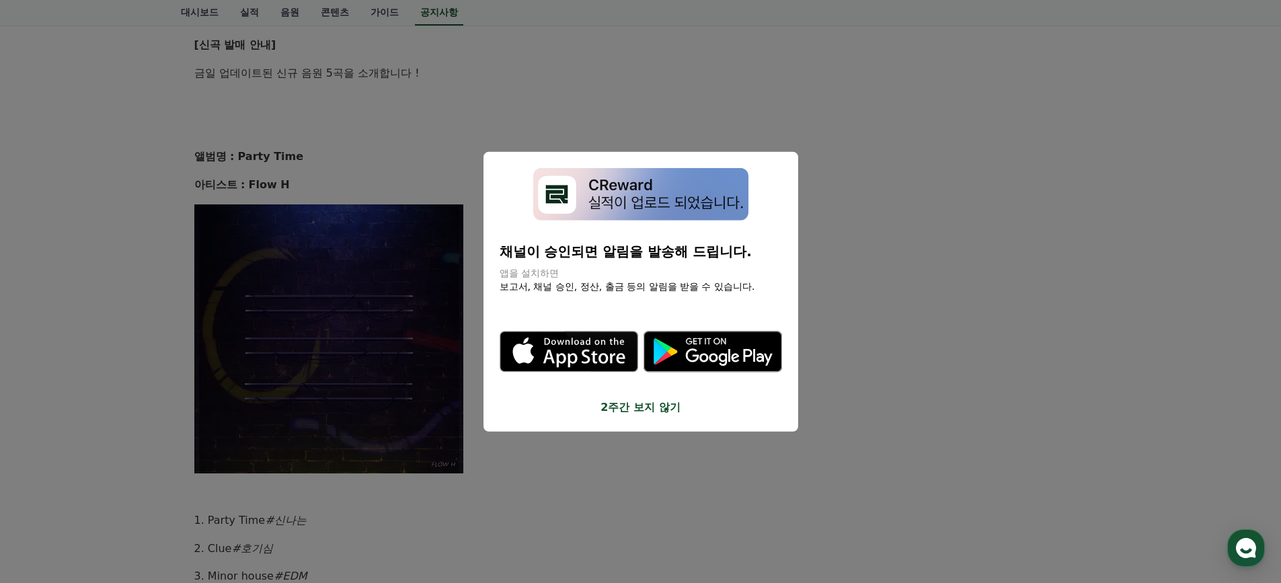
click at [721, 354] on icon "modal" at bounding box center [728, 356] width 87 height 17
click at [657, 411] on button "2주간 보지 않기" at bounding box center [641, 407] width 282 height 16
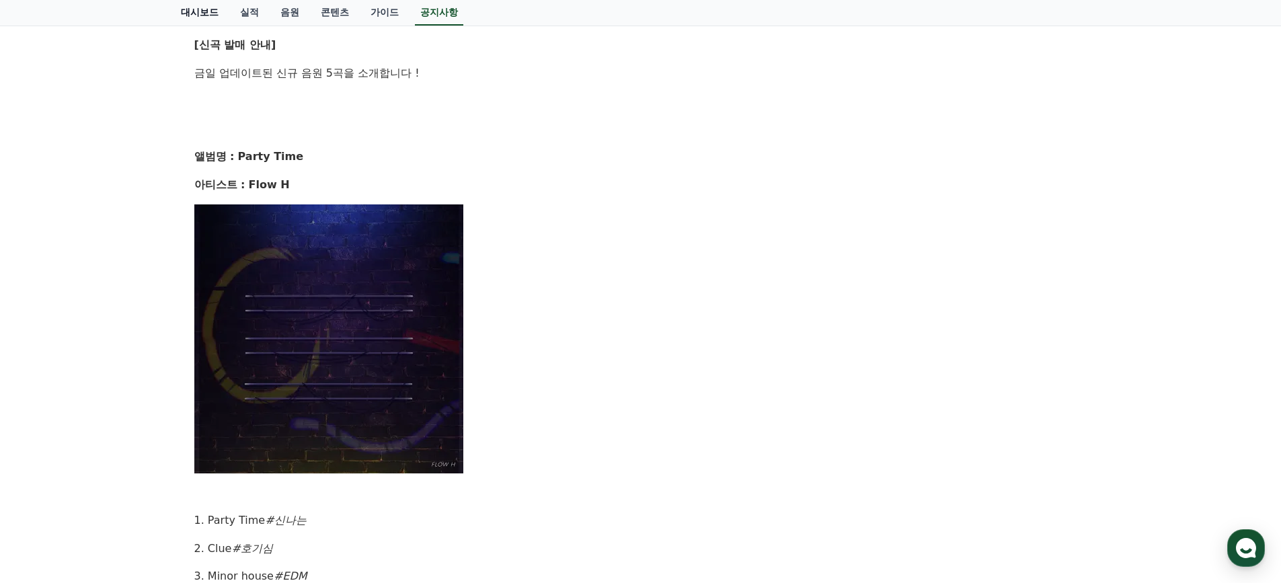
click at [184, 13] on link "대시보드" at bounding box center [199, 13] width 59 height 26
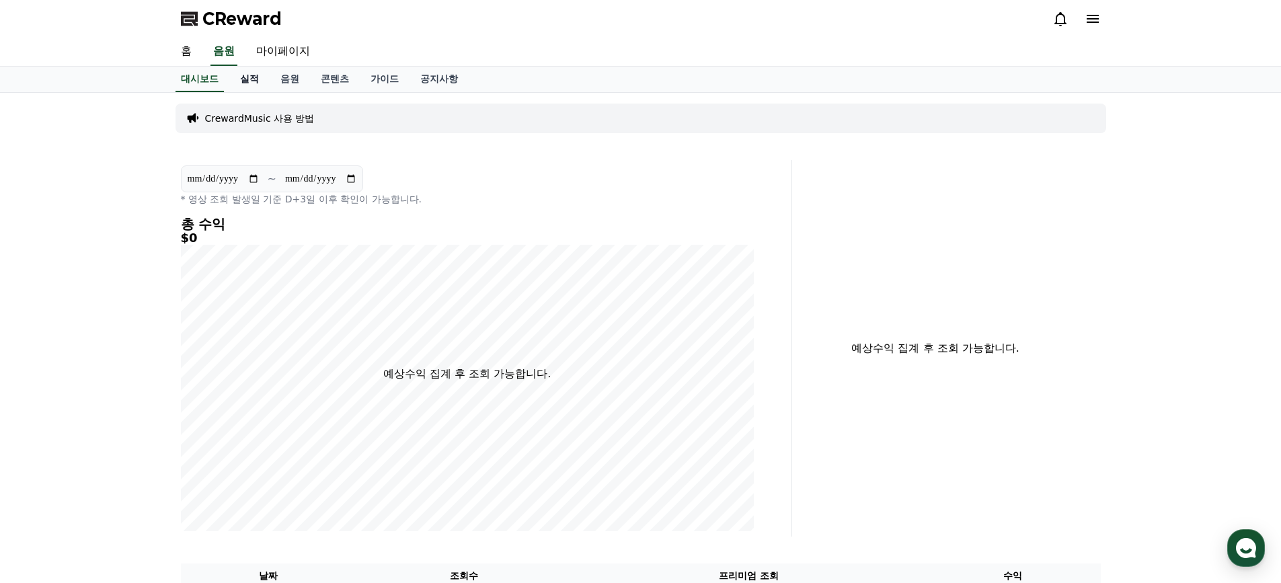
click at [247, 77] on link "실적" at bounding box center [249, 80] width 40 height 26
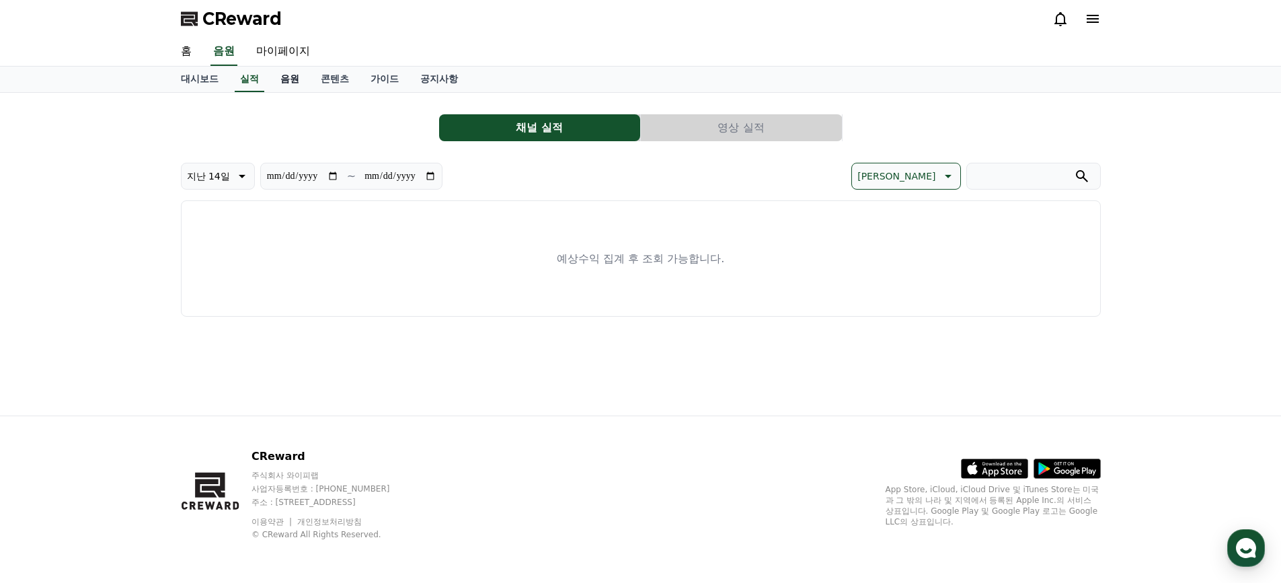
click at [285, 80] on link "음원" at bounding box center [290, 80] width 40 height 26
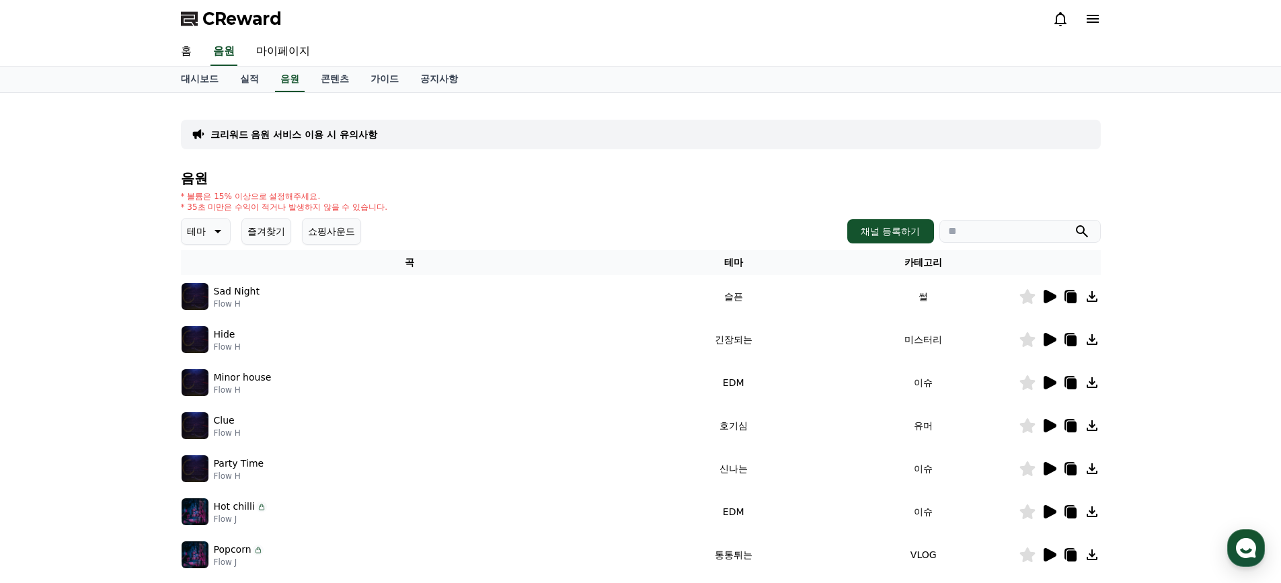
drag, startPoint x: 340, startPoint y: 190, endPoint x: 525, endPoint y: 194, distance: 185.0
click at [525, 194] on div "음원 * 볼륨은 15% 이상으로 설정해주세요. * 35초 미만은 수익이 적거나 발생하지 않을 수 있습니다. 테마 즐겨찾기 쇼핑사운드 채널 등록…" at bounding box center [641, 451] width 920 height 561
drag, startPoint x: 596, startPoint y: 205, endPoint x: 608, endPoint y: 206, distance: 11.5
click at [603, 206] on div "* 볼륨은 15% 이상으로 설정해주세요. * 35초 미만은 수익이 적거나 발생하지 않을 수 있습니다." at bounding box center [641, 202] width 920 height 22
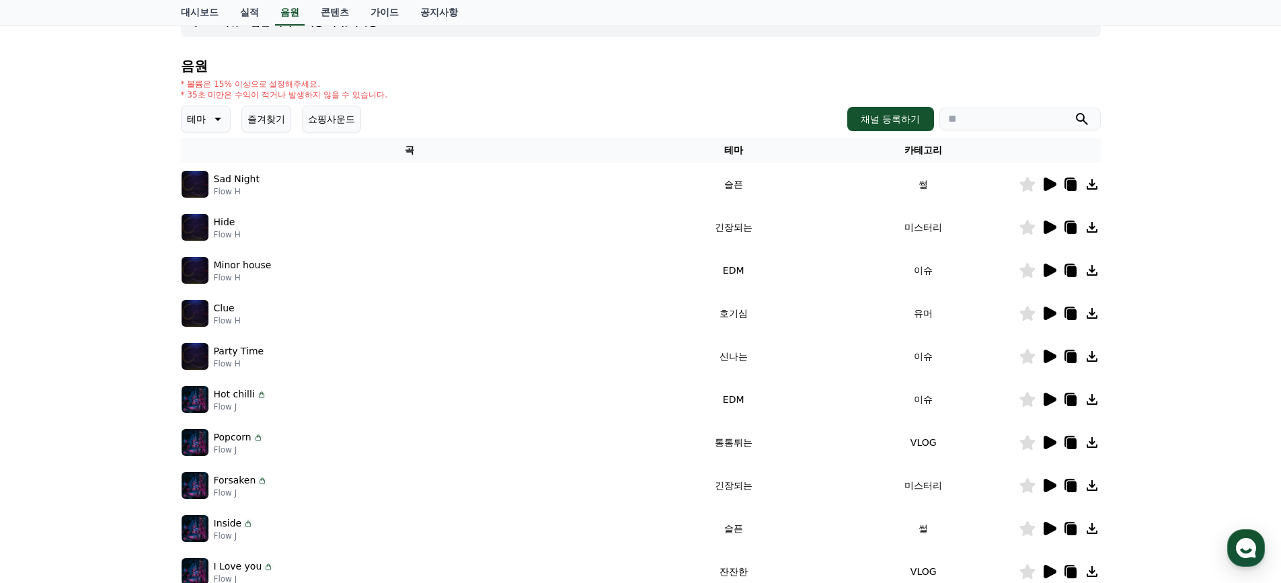
scroll to position [224, 0]
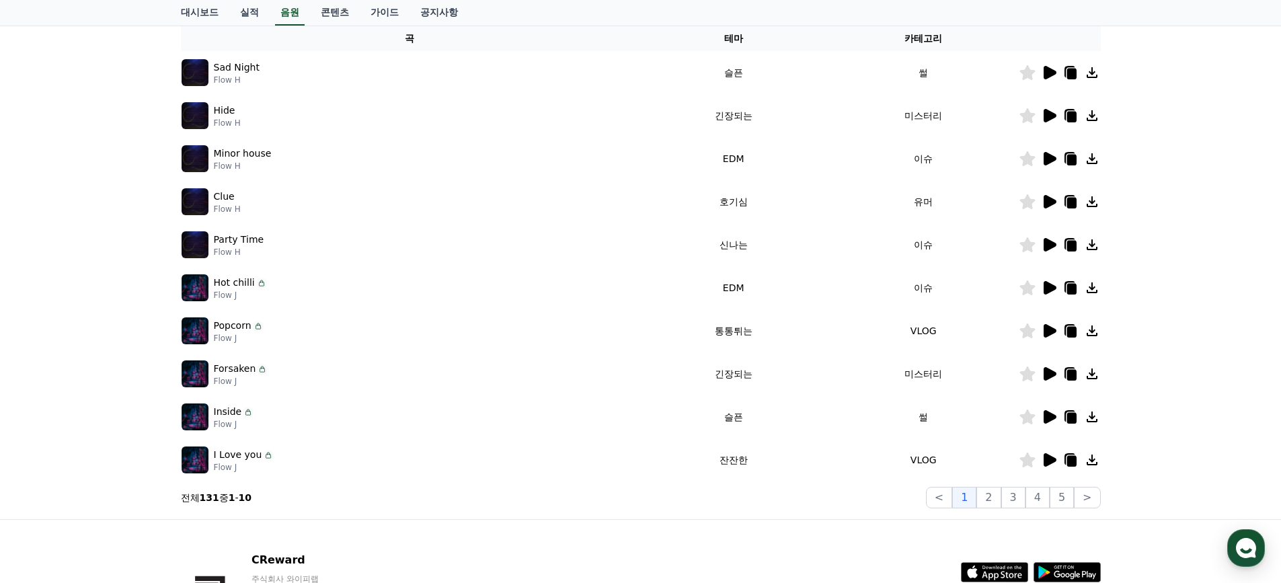
click at [1088, 292] on icon at bounding box center [1092, 287] width 11 height 11
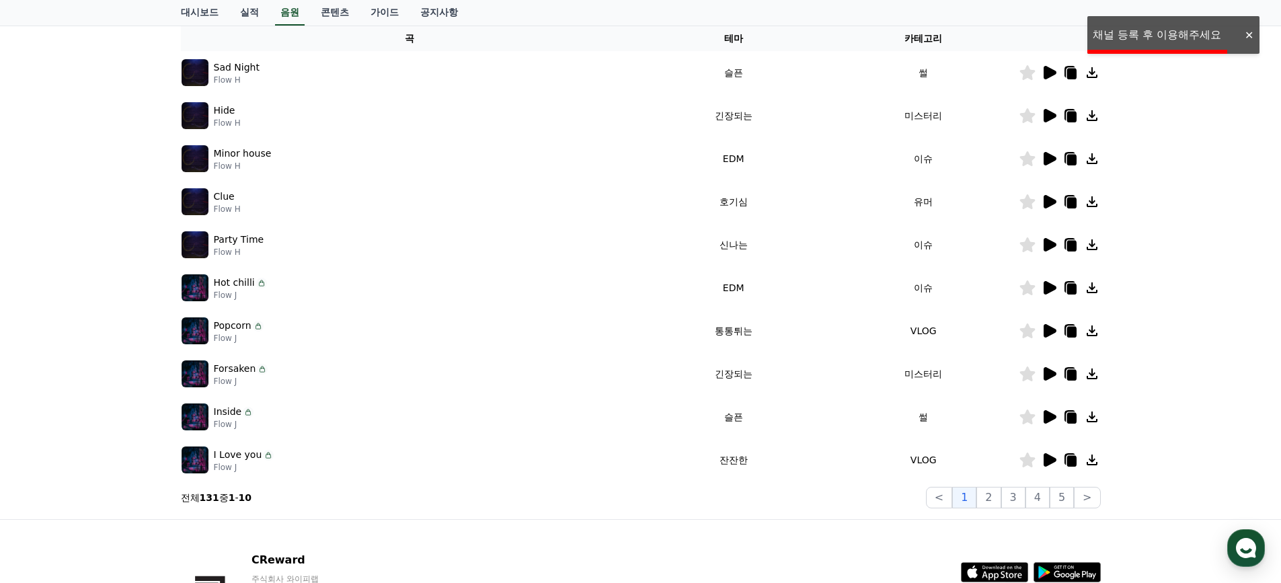
click at [1204, 37] on div "크리워드 음원 서비스 이용 시 유의사항 음원 * 볼륨은 15% 이상으로 설정해주세요. * 35초 미만은 수익이 적거나 발생하지 않을 수 있습니…" at bounding box center [640, 194] width 1281 height 650
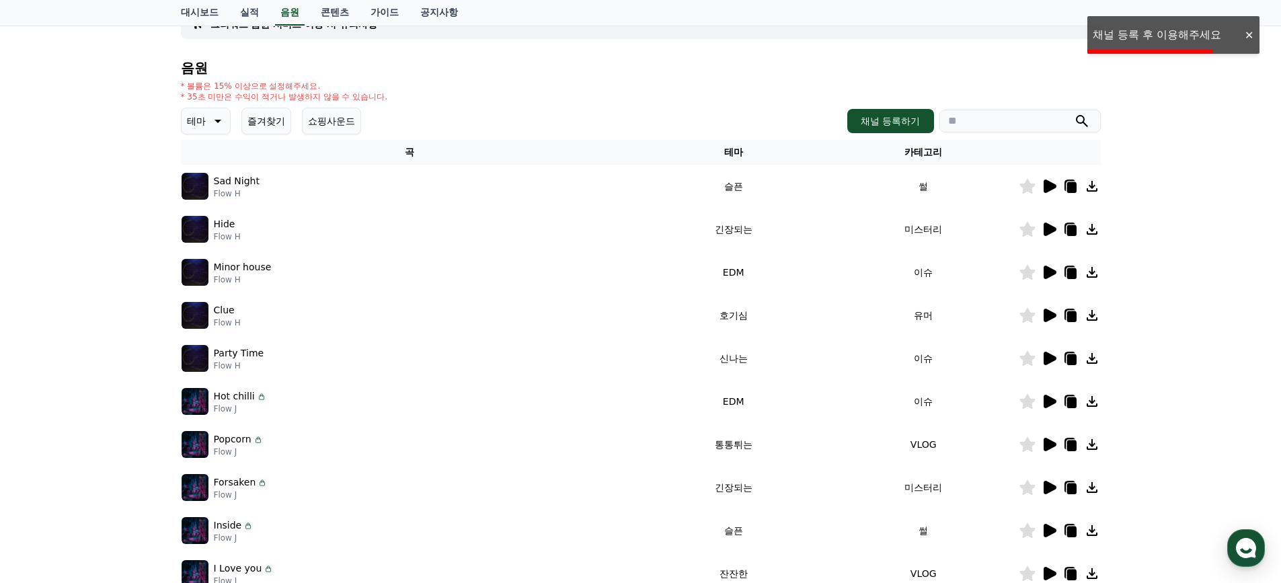
scroll to position [0, 0]
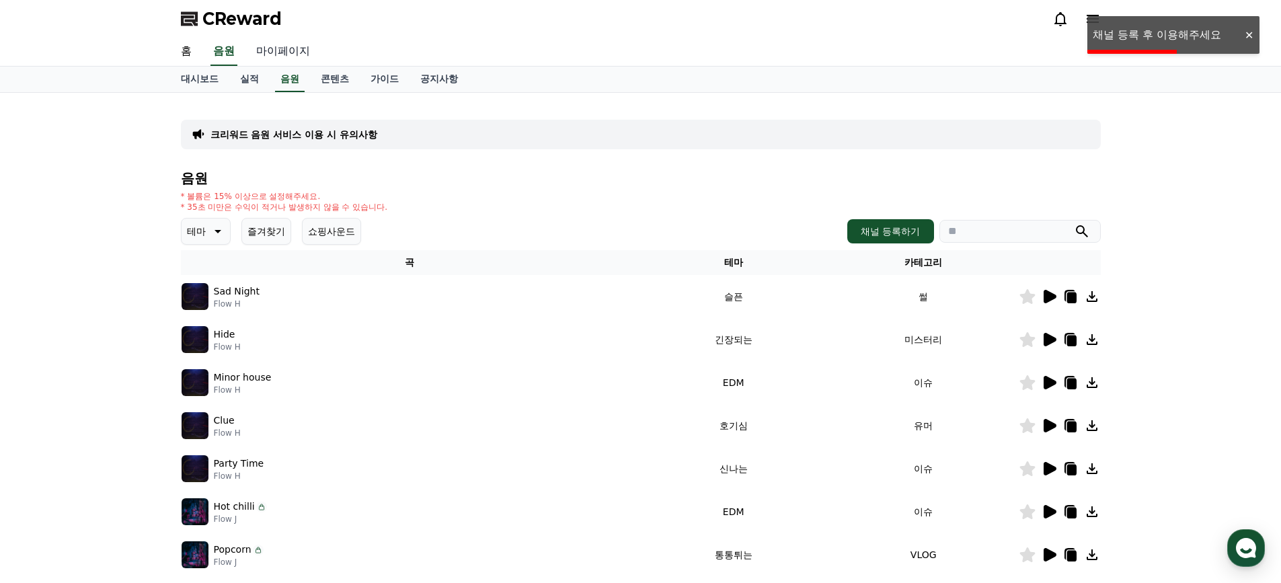
click at [278, 55] on link "마이페이지" at bounding box center [282, 52] width 75 height 28
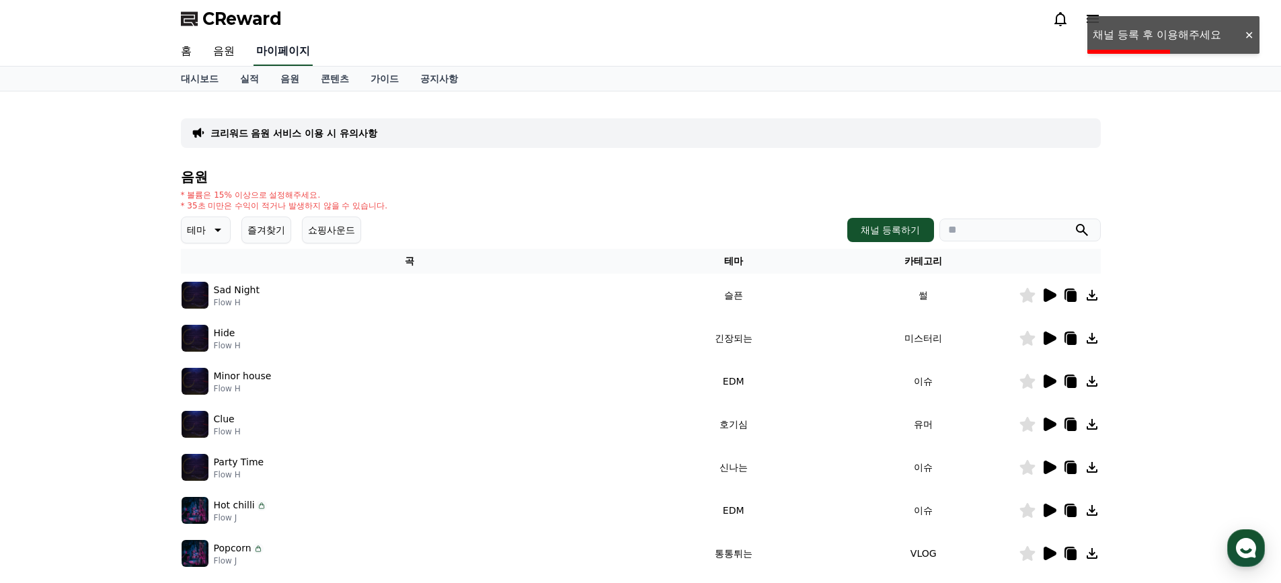
select select "**********"
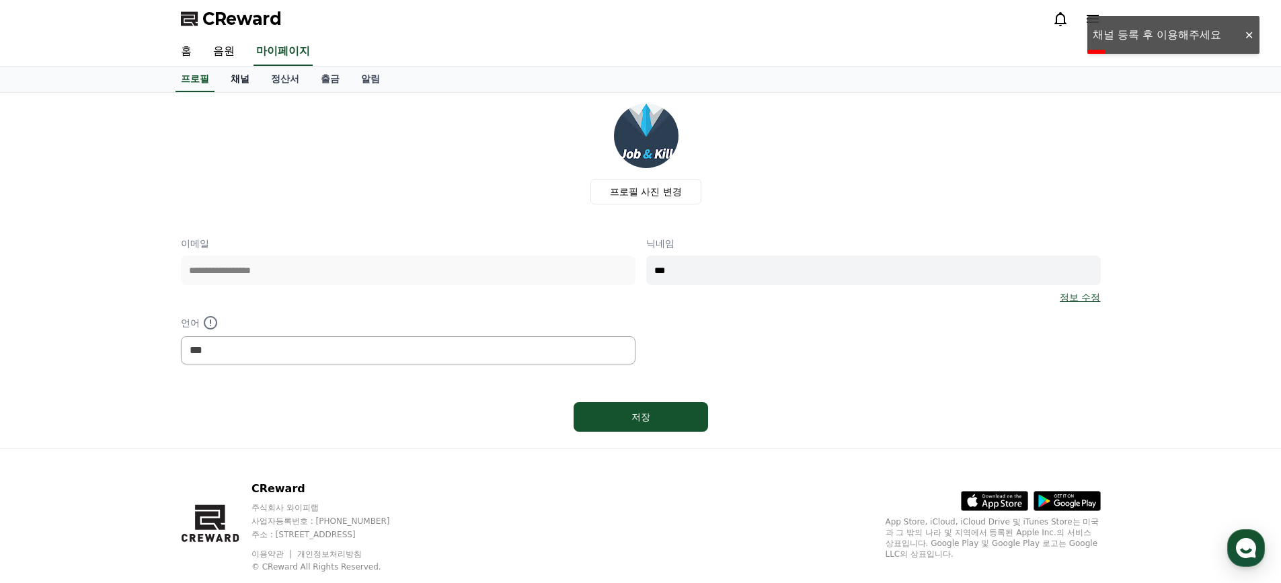
click at [243, 85] on link "채널" at bounding box center [240, 80] width 40 height 26
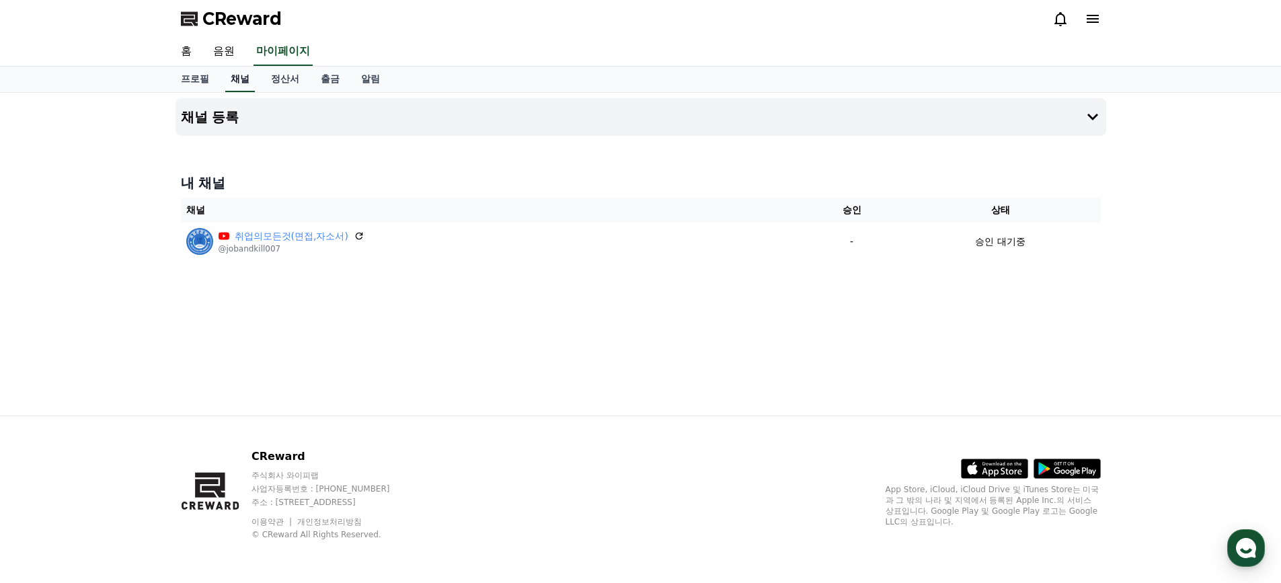
click at [235, 81] on link "채널" at bounding box center [240, 80] width 30 height 26
click at [226, 51] on link "음원" at bounding box center [223, 52] width 43 height 28
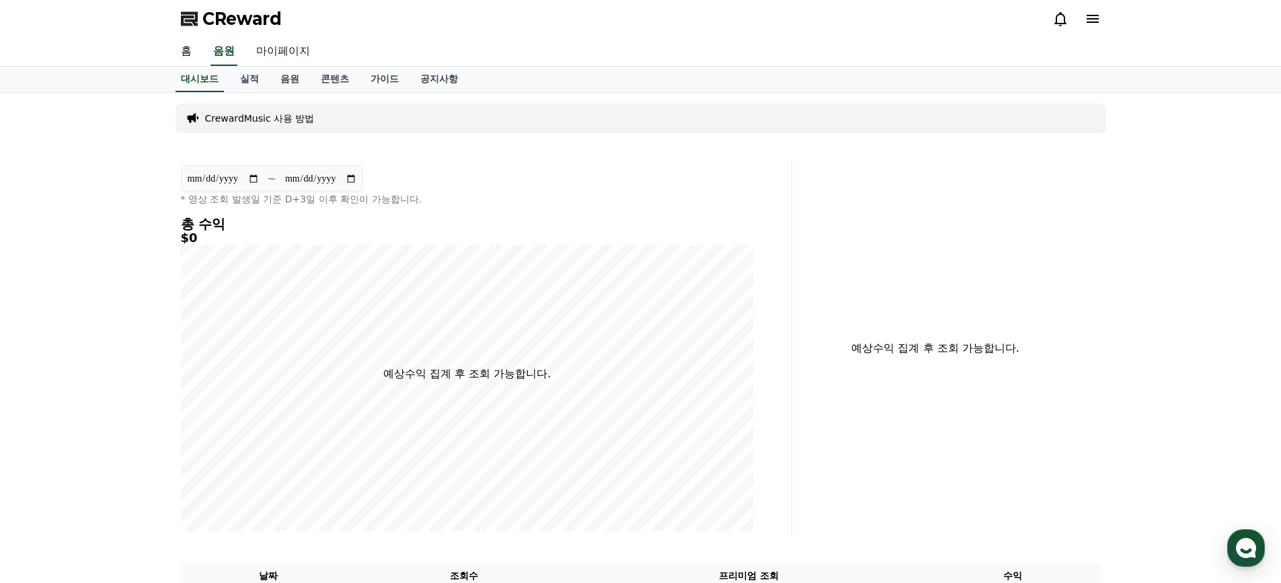
click at [276, 51] on link "마이페이지" at bounding box center [282, 52] width 75 height 28
select select "**********"
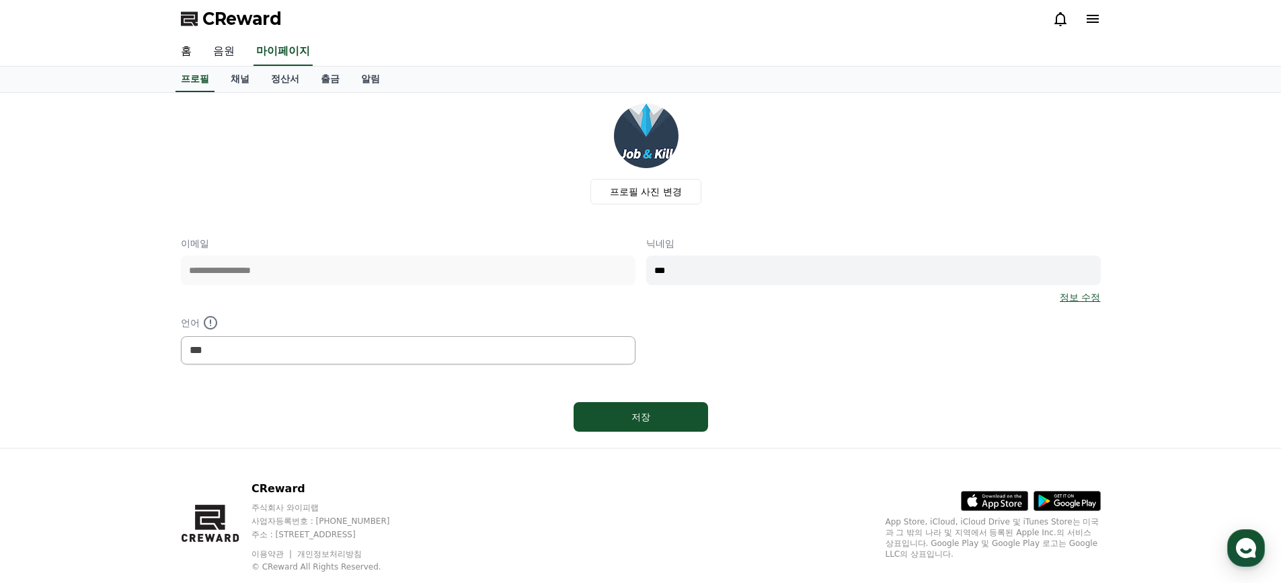
click at [225, 51] on link "음원" at bounding box center [223, 52] width 43 height 28
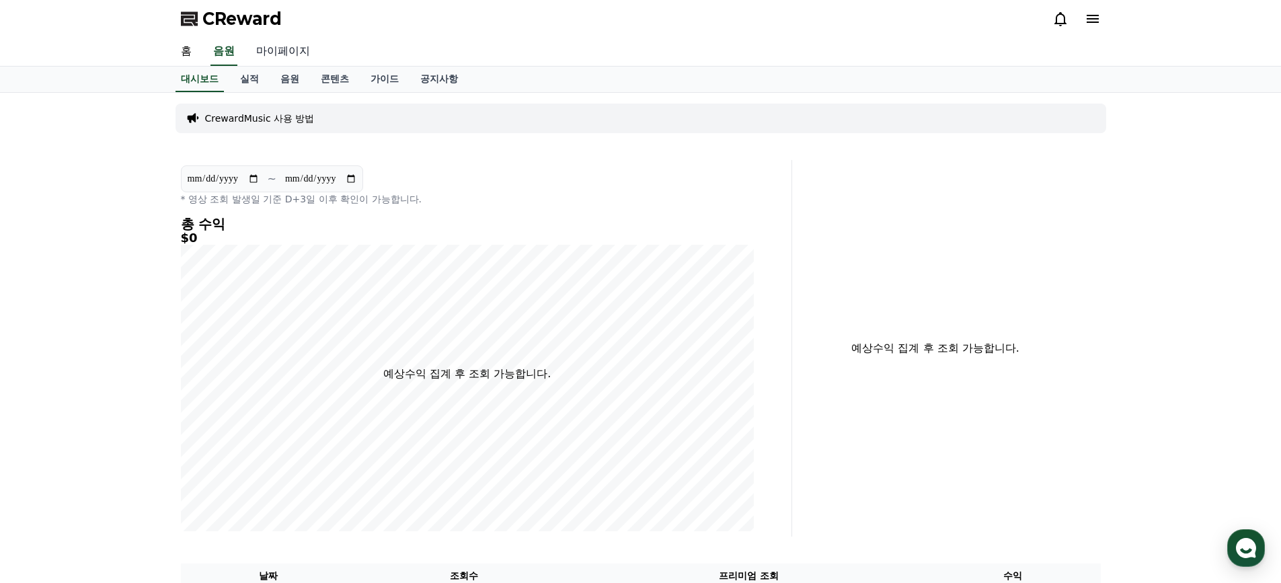
click at [278, 56] on link "마이페이지" at bounding box center [282, 52] width 75 height 28
select select "**********"
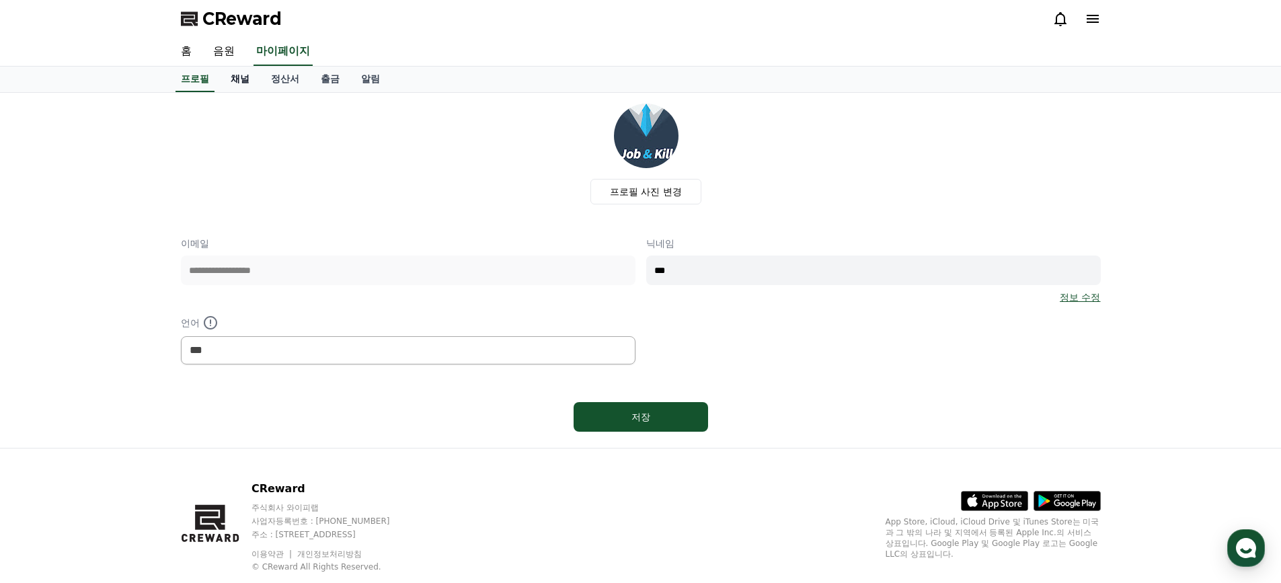
click at [241, 75] on link "채널" at bounding box center [240, 80] width 40 height 26
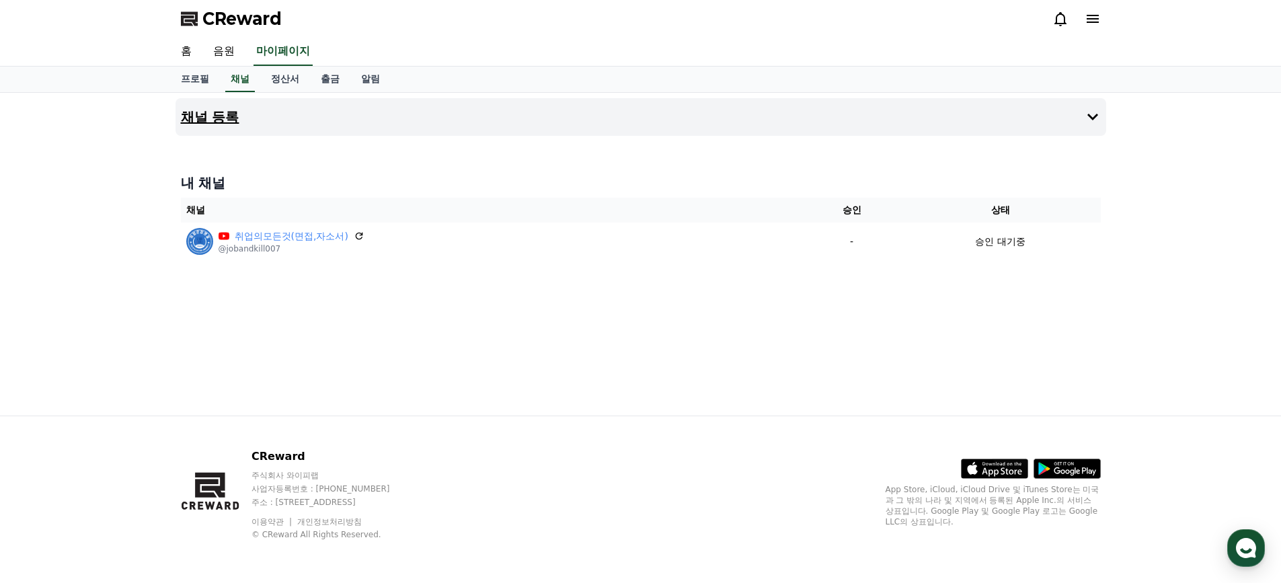
click at [527, 113] on button "채널 등록" at bounding box center [640, 117] width 931 height 38
